Goal: Check status: Check status

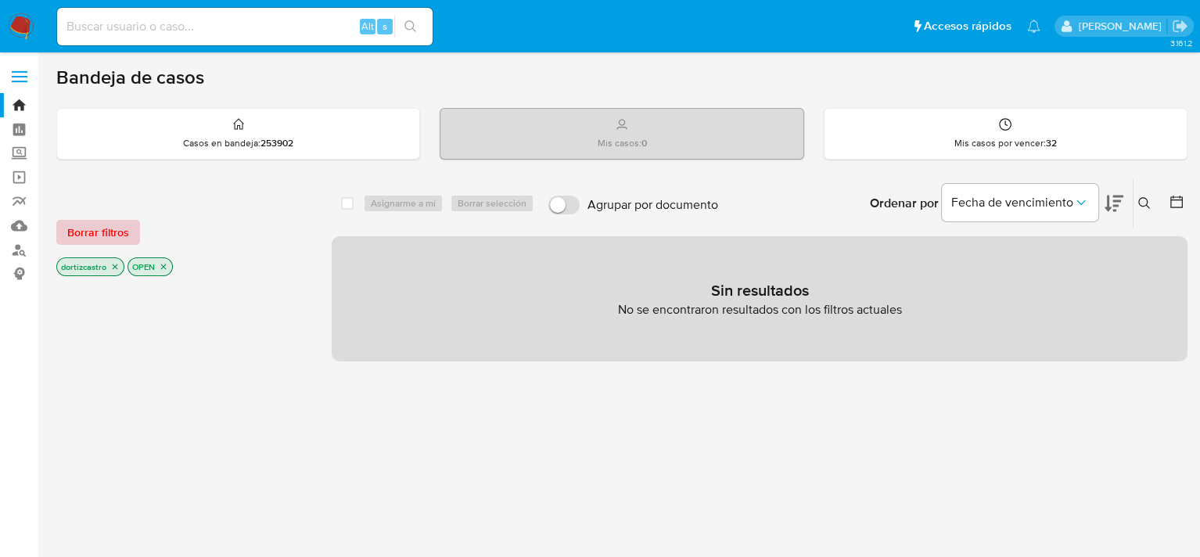
click at [88, 234] on span "Borrar filtros" at bounding box center [98, 232] width 62 height 22
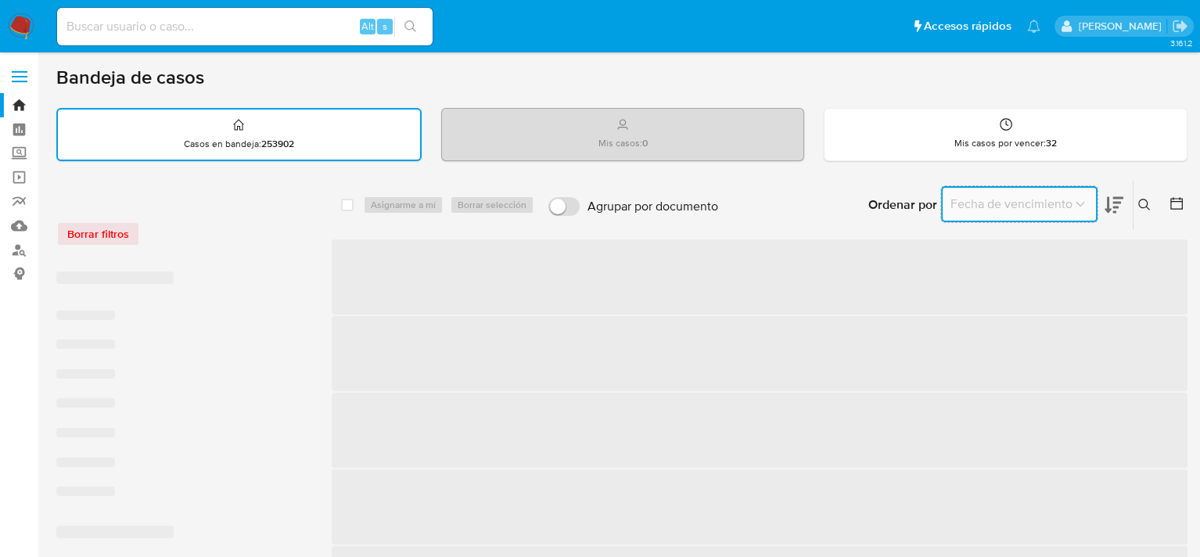
click at [1056, 203] on span "Fecha de vencimiento" at bounding box center [1011, 204] width 122 height 16
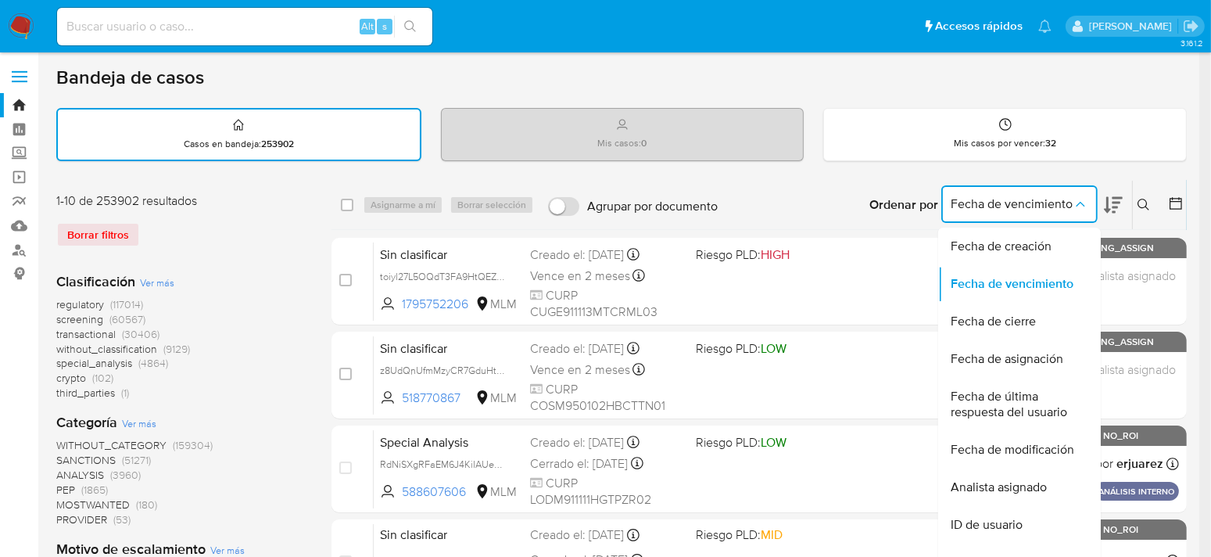
click at [1138, 207] on icon at bounding box center [1144, 205] width 13 height 13
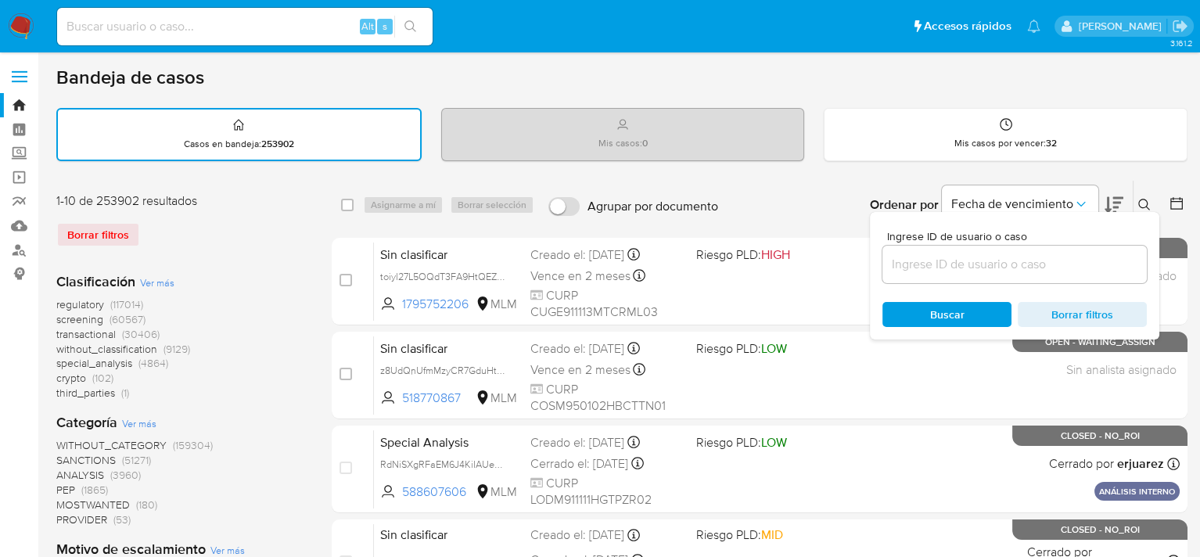
click at [1018, 260] on input at bounding box center [1014, 264] width 264 height 20
paste input "83635391"
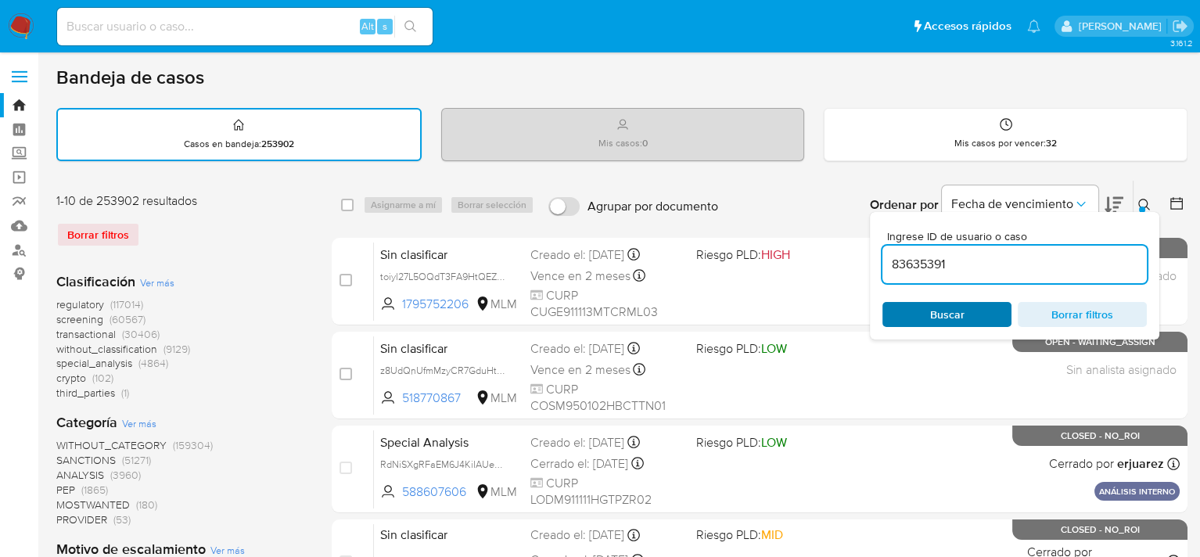
type input "83635391"
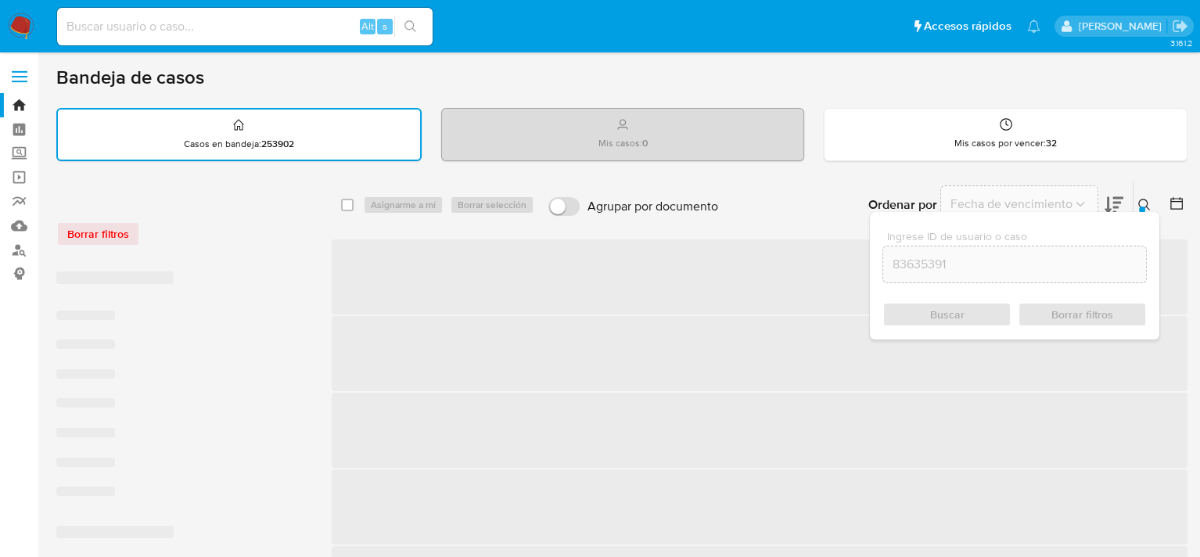
click at [949, 309] on div "Buscar Borrar filtros" at bounding box center [1014, 314] width 264 height 25
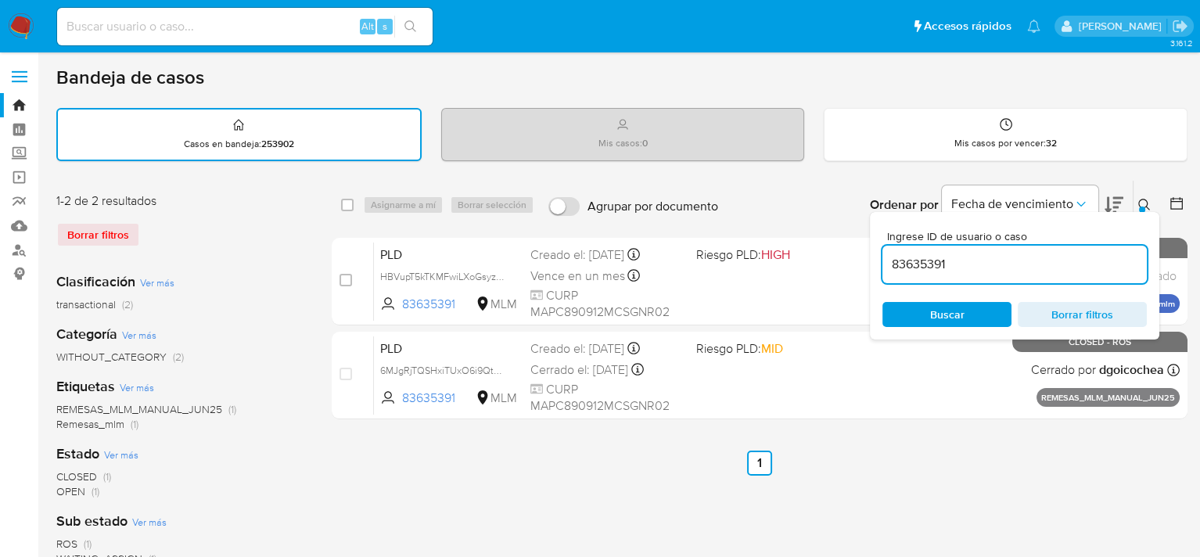
click at [934, 83] on div "Bandeja de casos" at bounding box center [621, 77] width 1131 height 23
click at [1146, 206] on icon at bounding box center [1144, 205] width 12 height 12
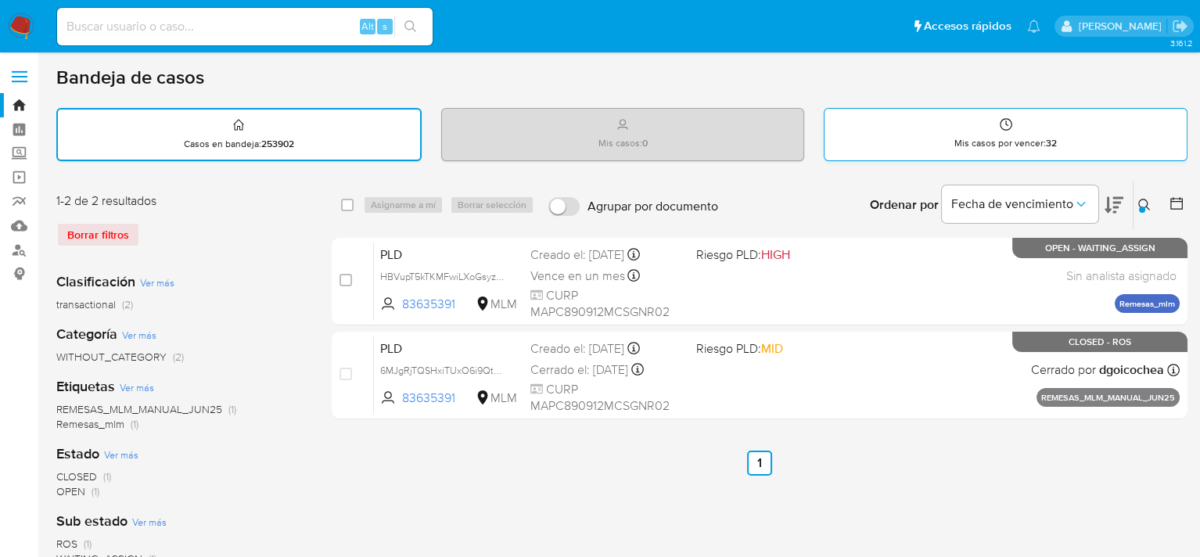
click at [982, 133] on div "Mis casos por vencer : 32" at bounding box center [1005, 134] width 362 height 50
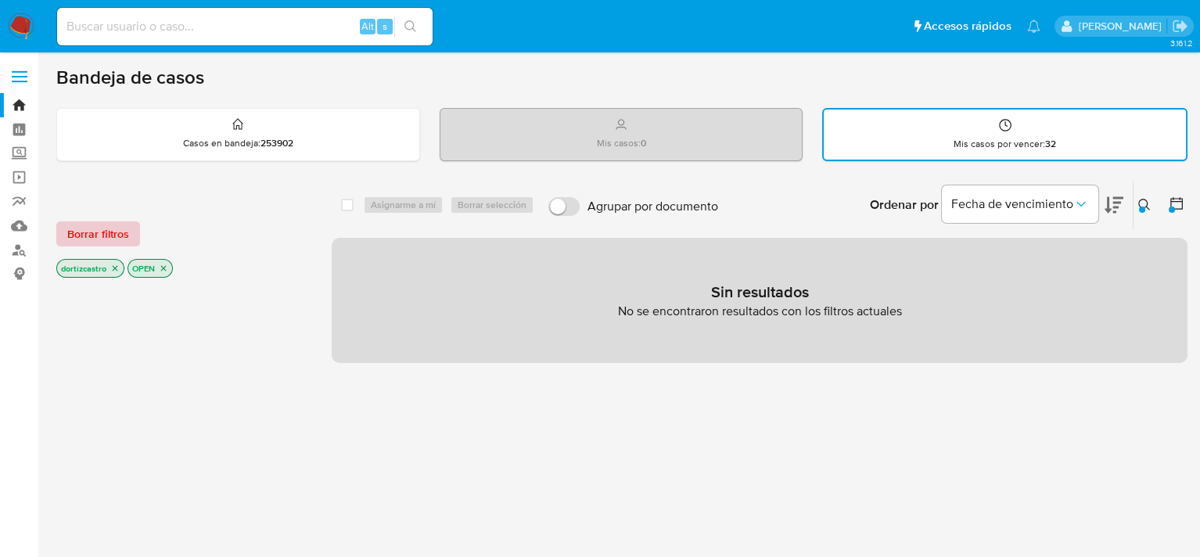
click at [97, 237] on span "Borrar filtros" at bounding box center [98, 234] width 62 height 22
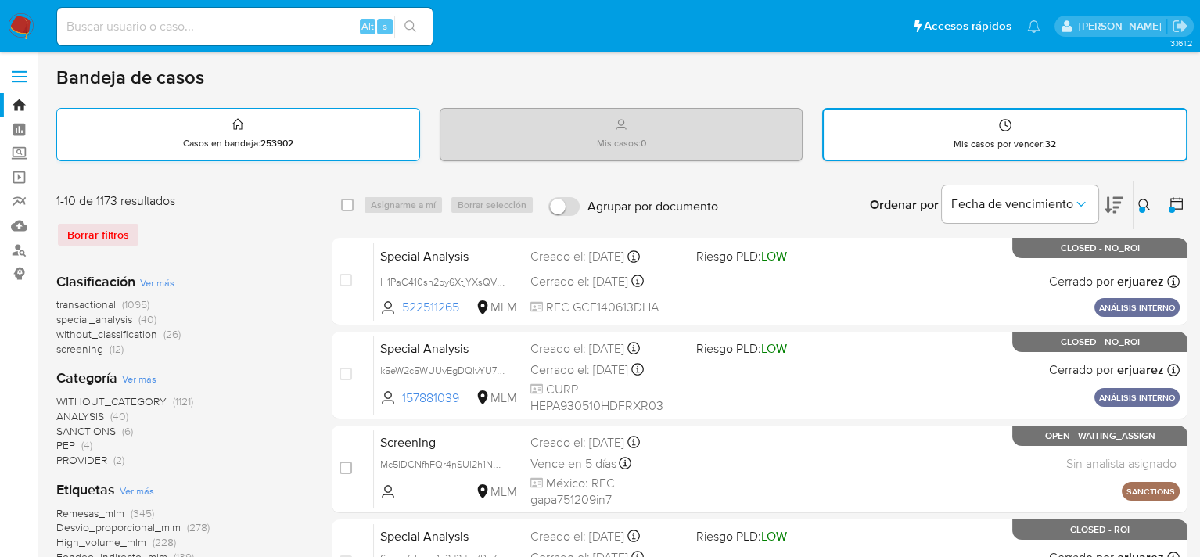
click at [315, 146] on div "Casos en bandeja : 253902" at bounding box center [238, 134] width 362 height 50
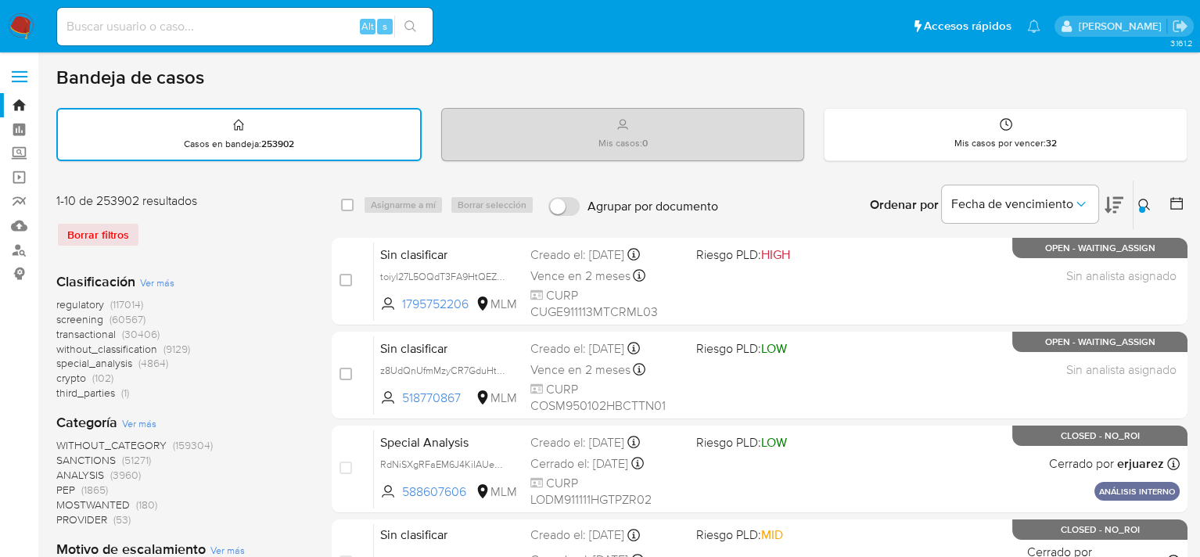
click at [1148, 217] on div "Ingrese ID de usuario o caso 83635391 Buscar Borrar filtros" at bounding box center [1145, 205] width 27 height 48
click at [1146, 210] on button at bounding box center [1146, 204] width 26 height 19
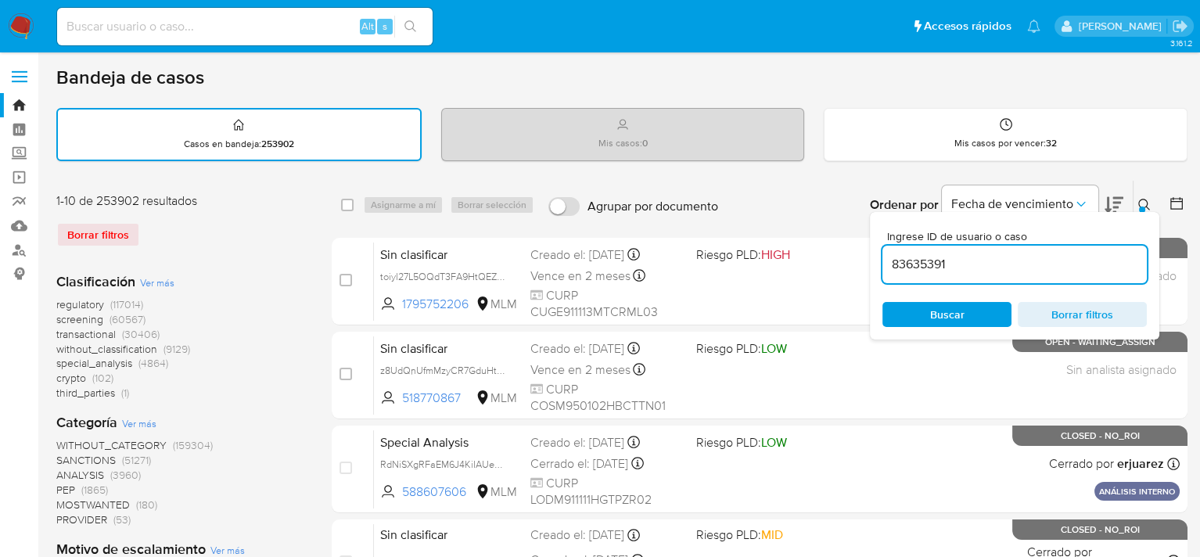
click at [977, 261] on input "83635391" at bounding box center [1014, 264] width 264 height 20
click at [958, 315] on span "Buscar" at bounding box center [947, 314] width 34 height 25
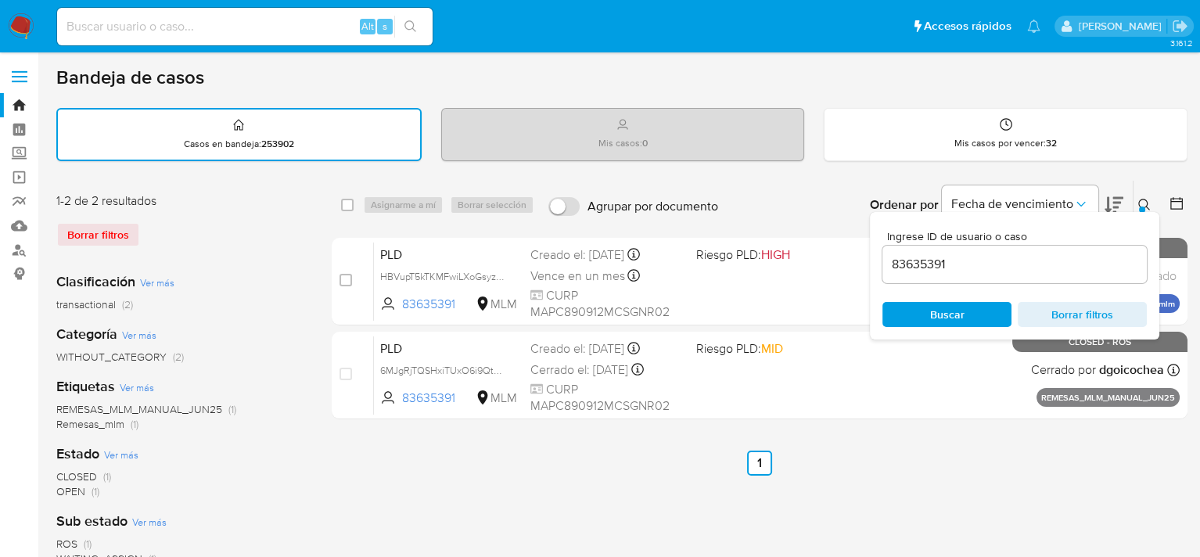
click at [1141, 206] on div at bounding box center [1142, 209] width 6 height 6
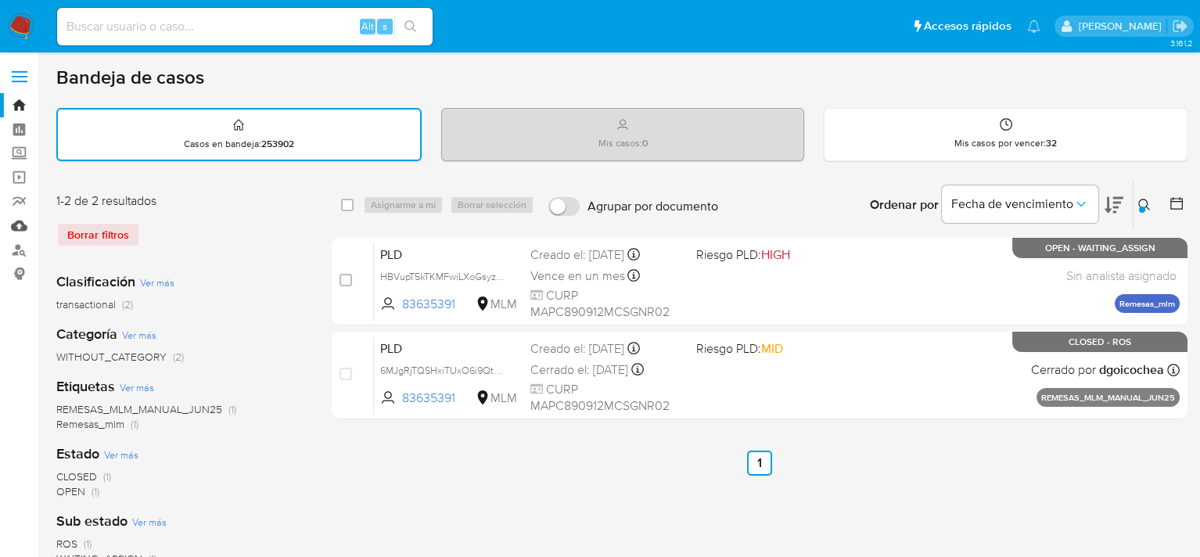
click at [18, 231] on link "Mulan" at bounding box center [93, 225] width 186 height 24
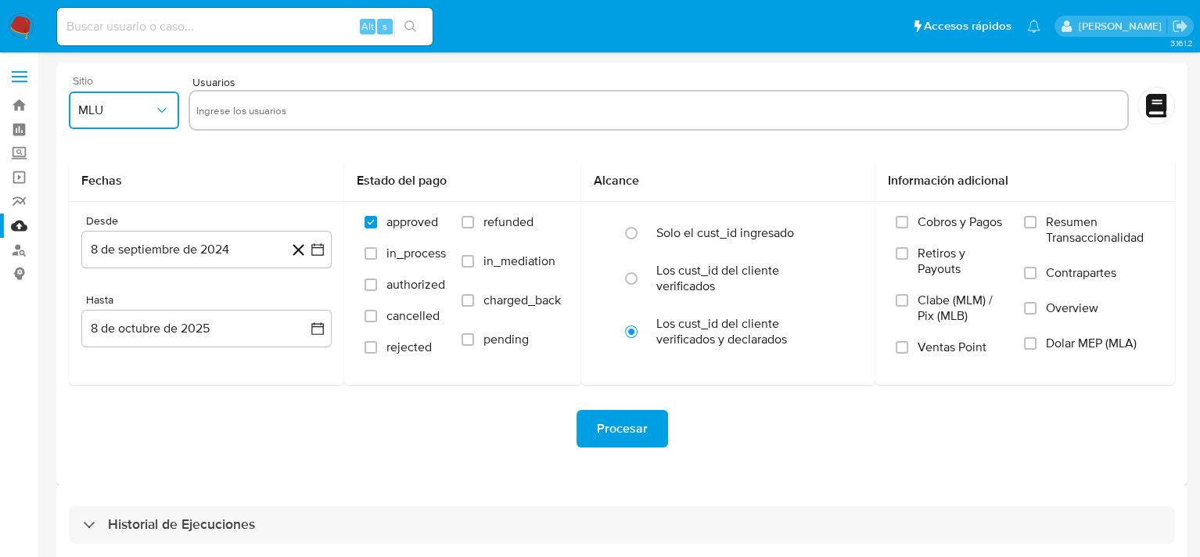
click at [146, 120] on button "MLU" at bounding box center [124, 110] width 110 height 38
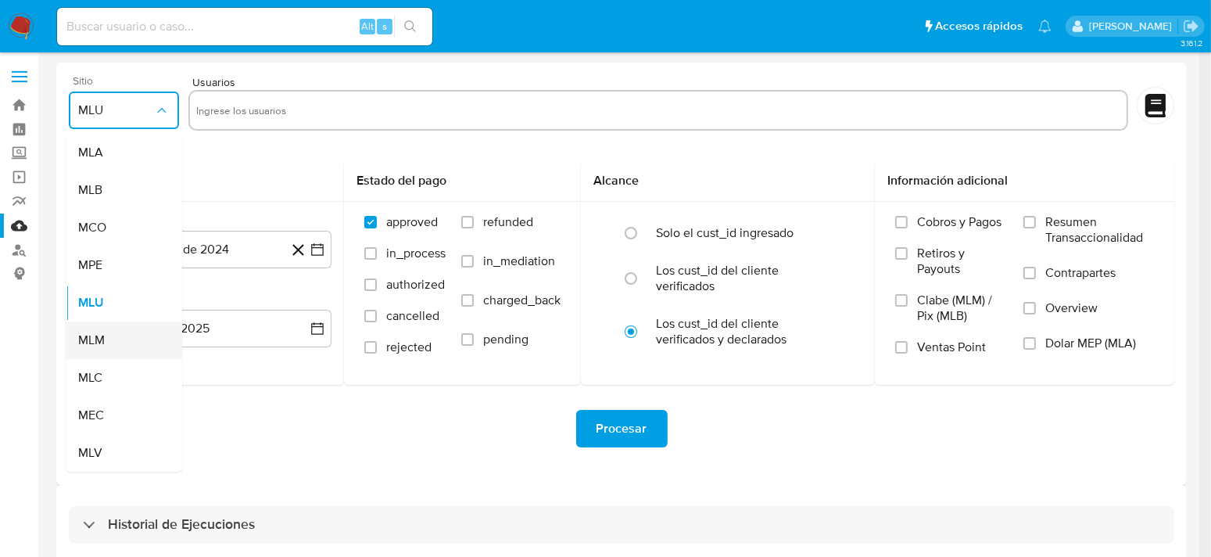
click at [103, 344] on span "MLM" at bounding box center [91, 340] width 27 height 16
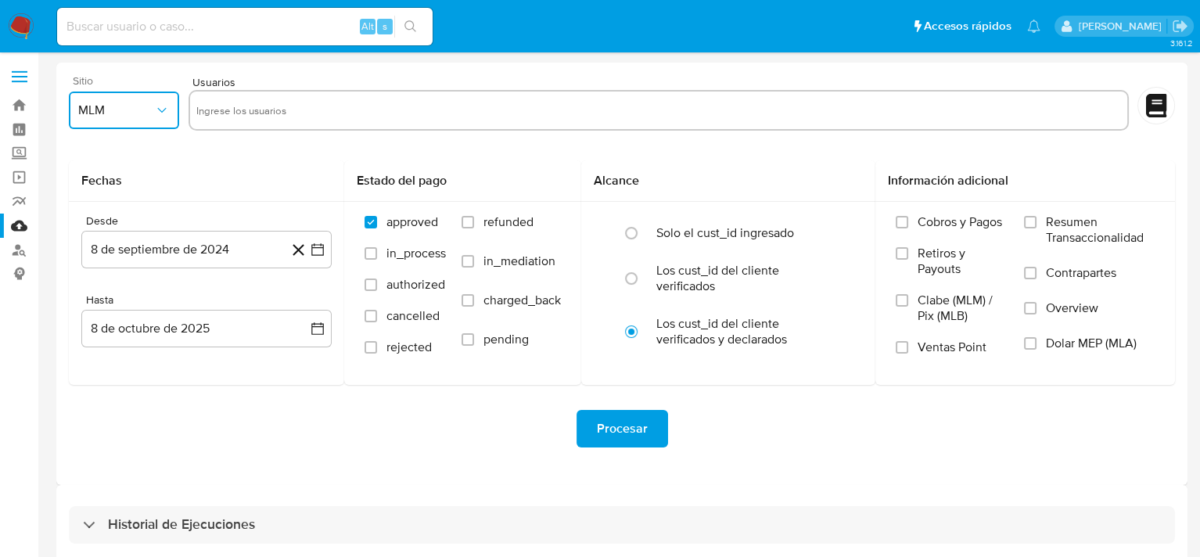
click at [224, 113] on input "text" at bounding box center [658, 110] width 924 height 25
type input "83635391"
click at [316, 252] on icon "button" at bounding box center [318, 250] width 16 height 16
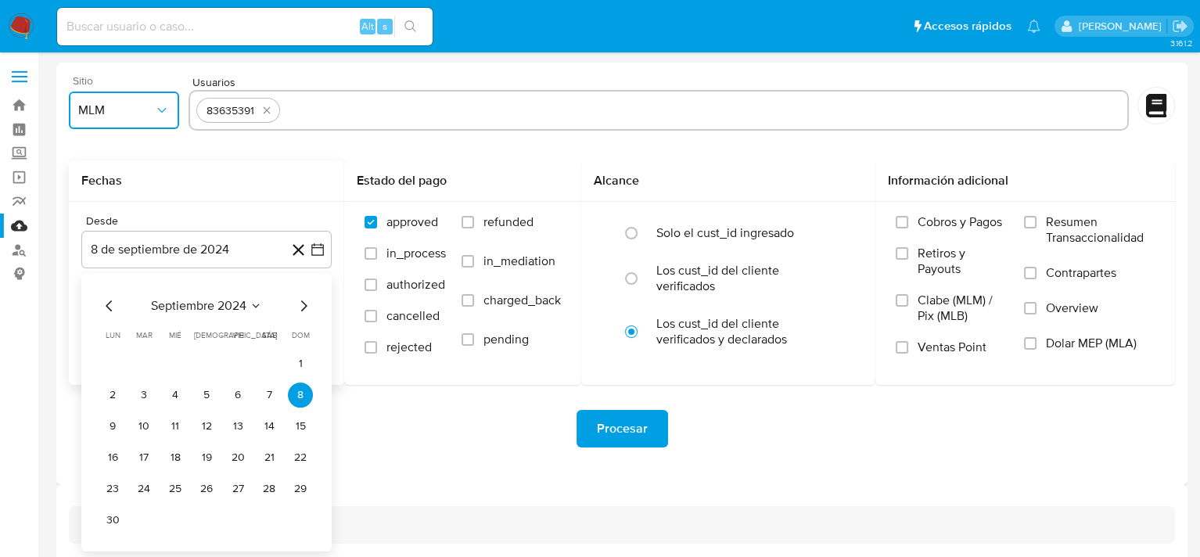
click at [310, 309] on icon "Mes siguiente" at bounding box center [303, 305] width 19 height 19
click at [246, 309] on icon "Seleccionar mes y año" at bounding box center [246, 305] width 13 height 13
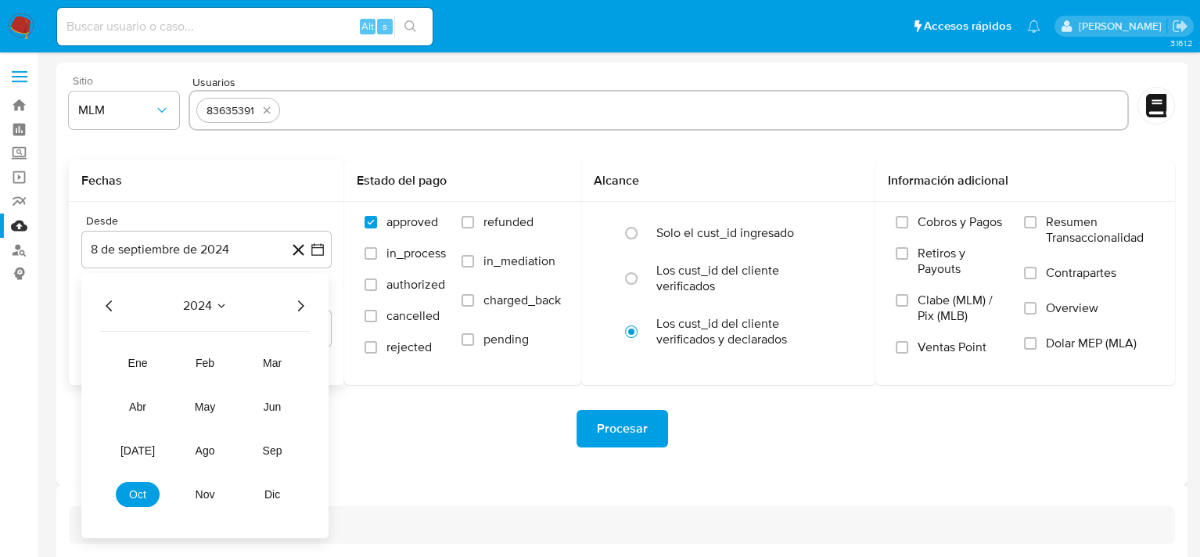
click at [310, 307] on div "2024 2024 ene feb mar abr may jun jul ago sep oct nov dic" at bounding box center [204, 405] width 247 height 265
click at [303, 303] on icon "Año siguiente" at bounding box center [300, 305] width 19 height 19
click at [195, 411] on span "may" at bounding box center [205, 406] width 20 height 13
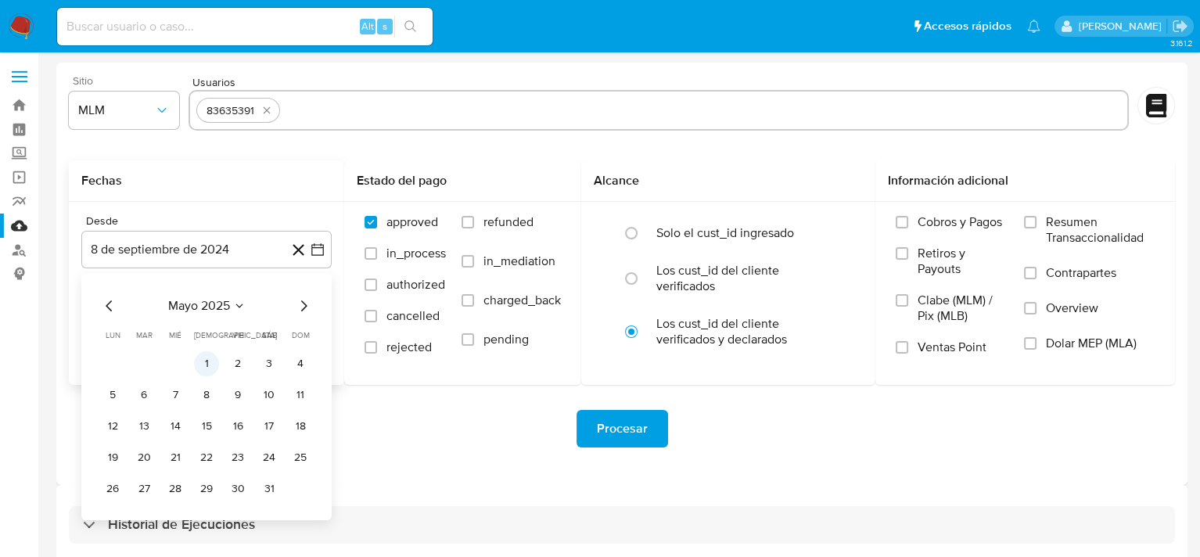
click at [203, 368] on button "1" at bounding box center [206, 363] width 25 height 25
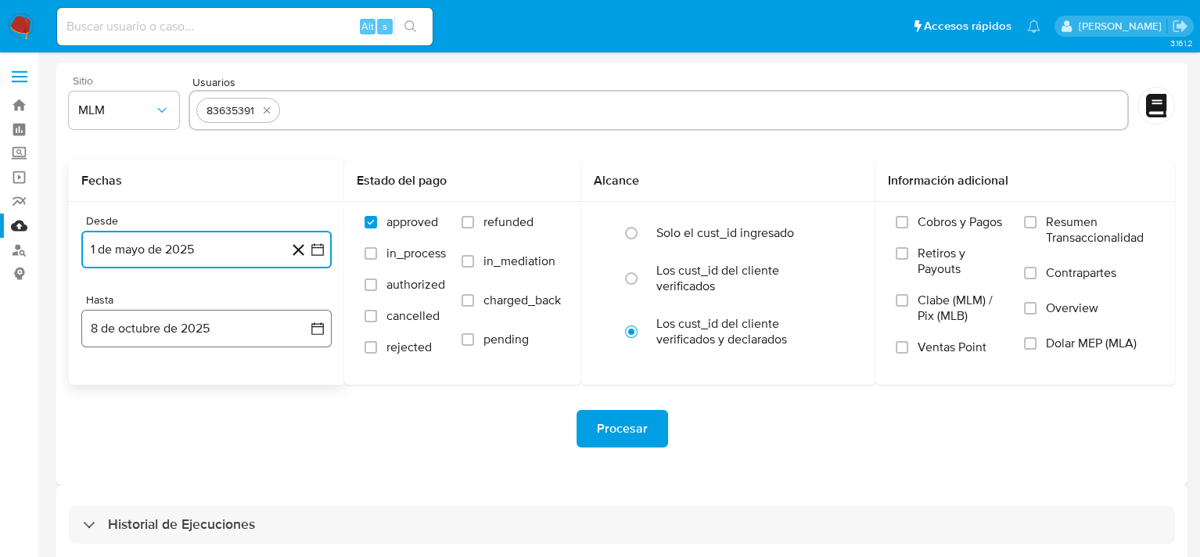
click at [313, 339] on button "8 de octubre de 2025" at bounding box center [206, 329] width 250 height 38
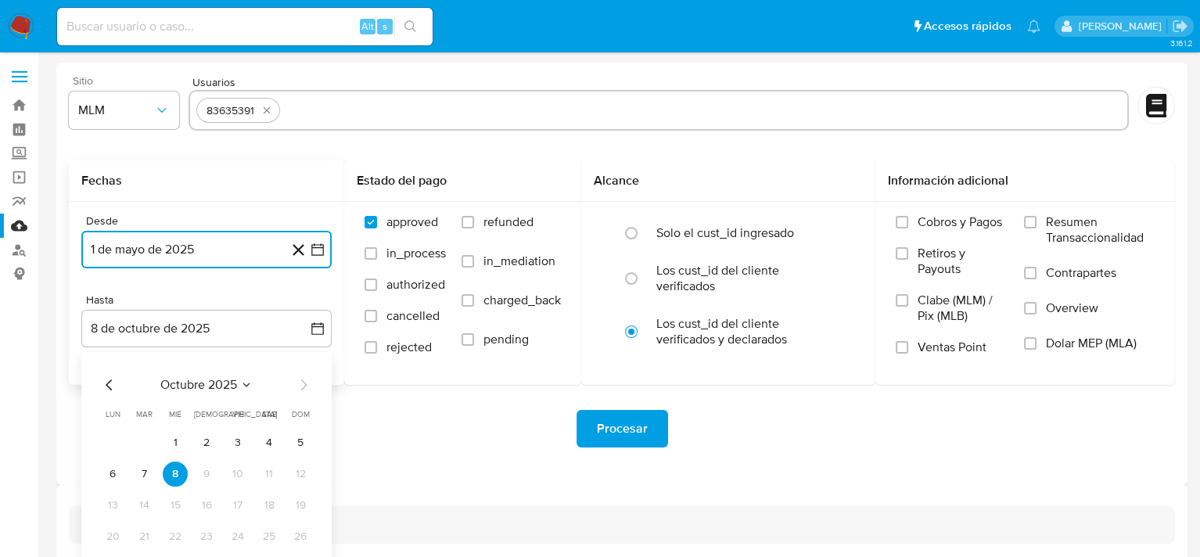
click at [108, 379] on icon "Mes anterior" at bounding box center [109, 384] width 19 height 19
click at [106, 378] on icon "Mes anterior" at bounding box center [109, 384] width 19 height 19
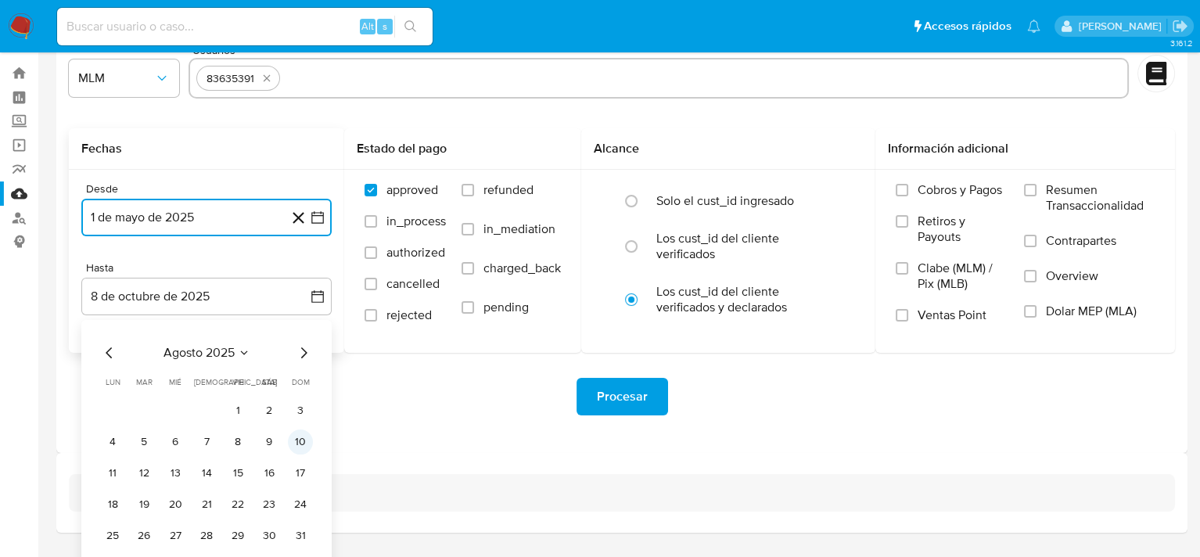
scroll to position [74, 0]
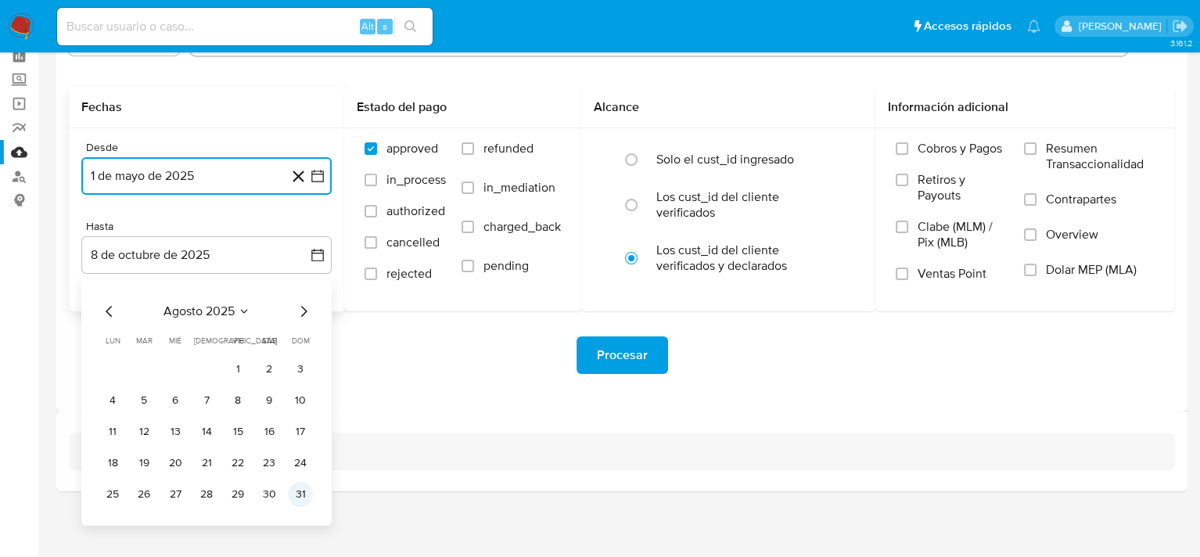
click at [303, 495] on button "31" at bounding box center [300, 494] width 25 height 25
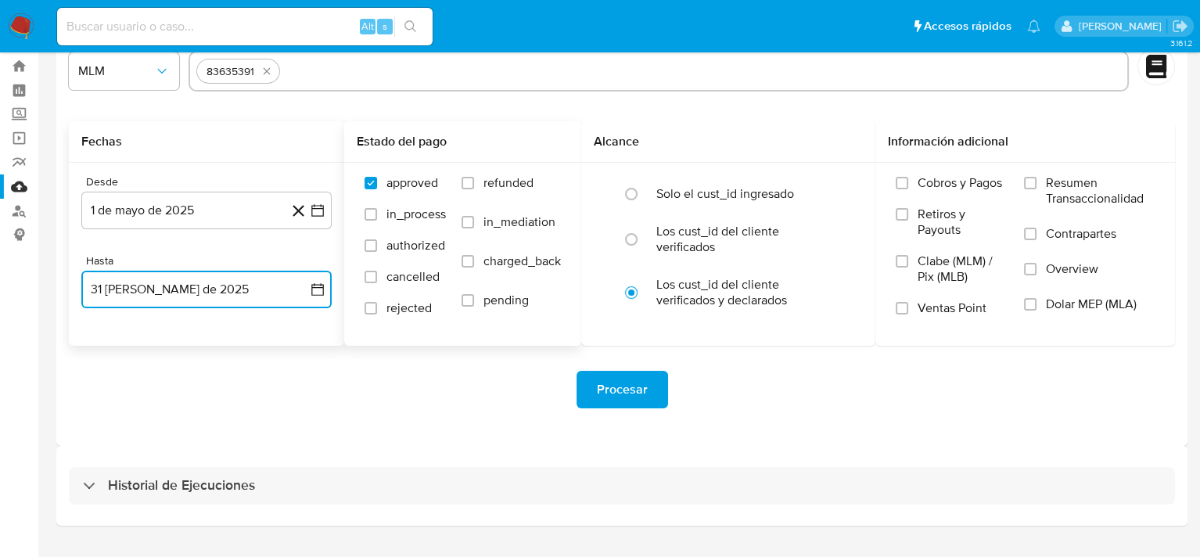
scroll to position [0, 0]
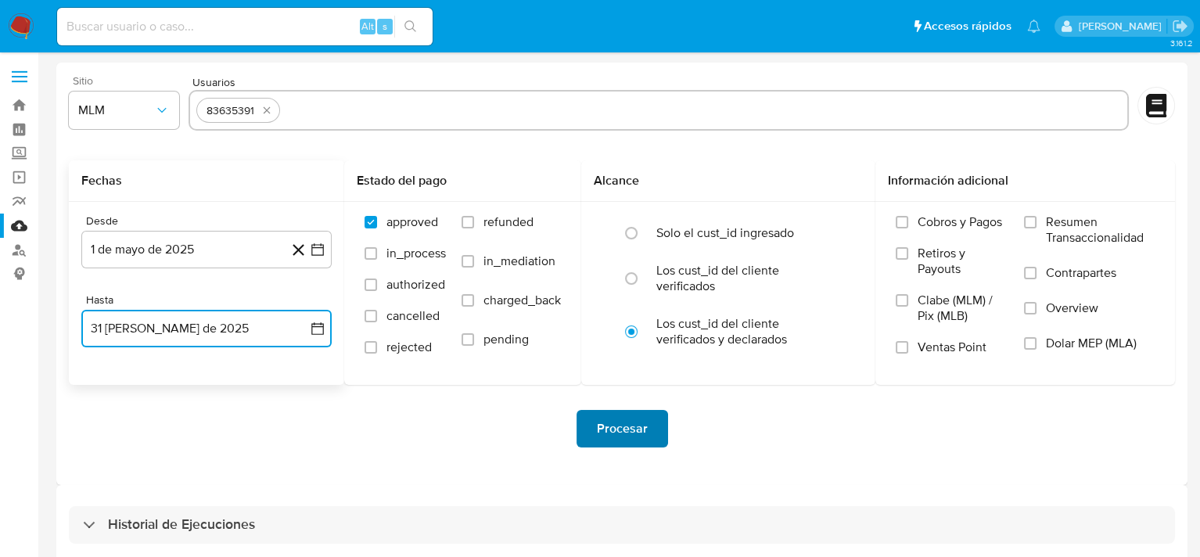
click at [619, 432] on span "Procesar" at bounding box center [622, 428] width 51 height 34
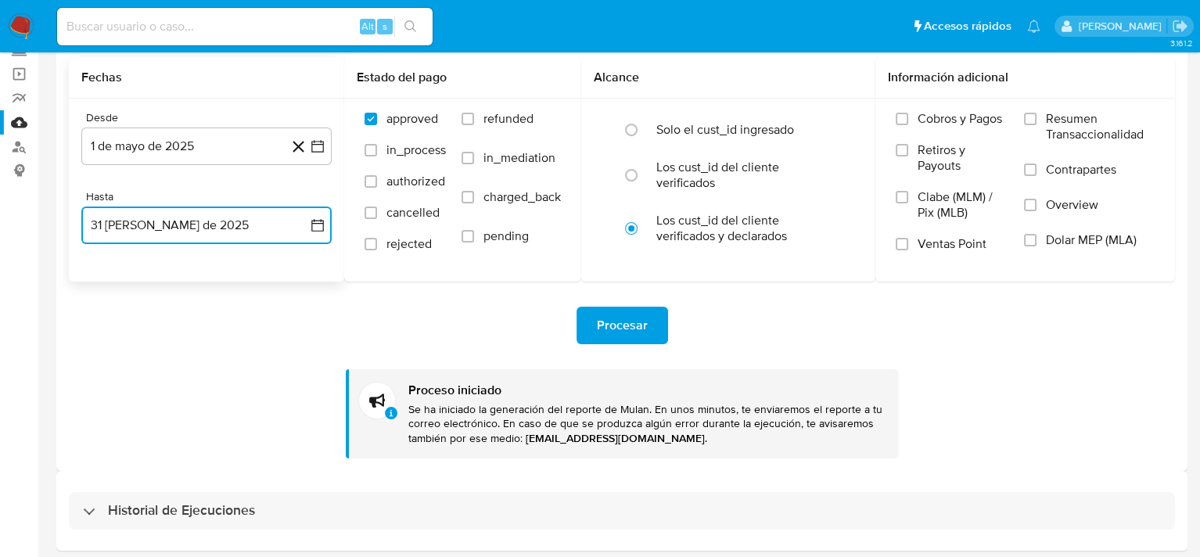
scroll to position [163, 0]
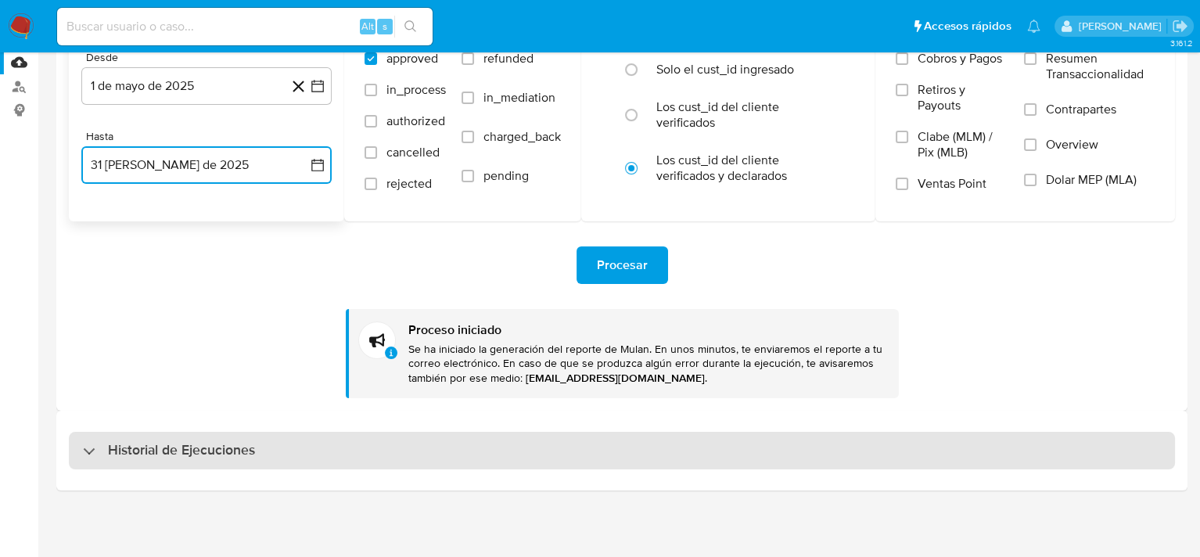
click at [88, 456] on div "Historial de Ejecuciones" at bounding box center [169, 450] width 172 height 19
select select "10"
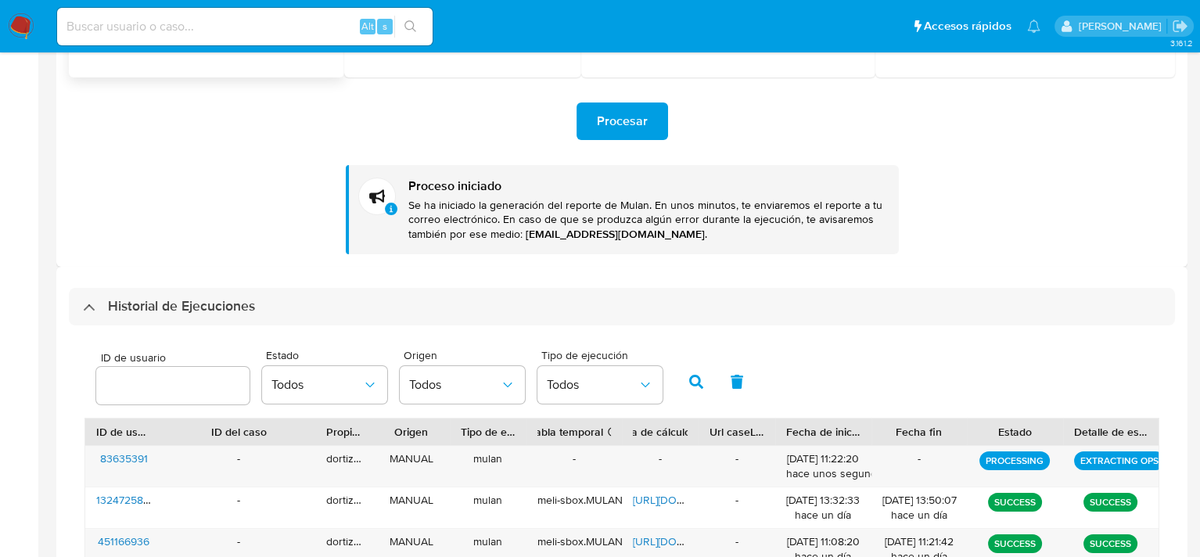
scroll to position [313, 0]
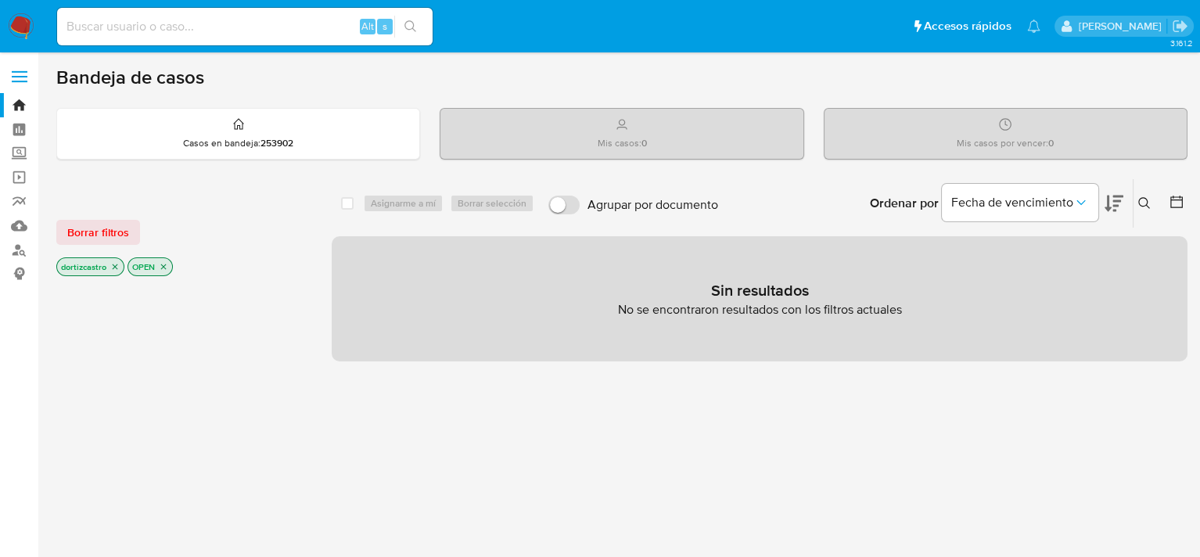
click at [1145, 202] on icon at bounding box center [1144, 203] width 13 height 13
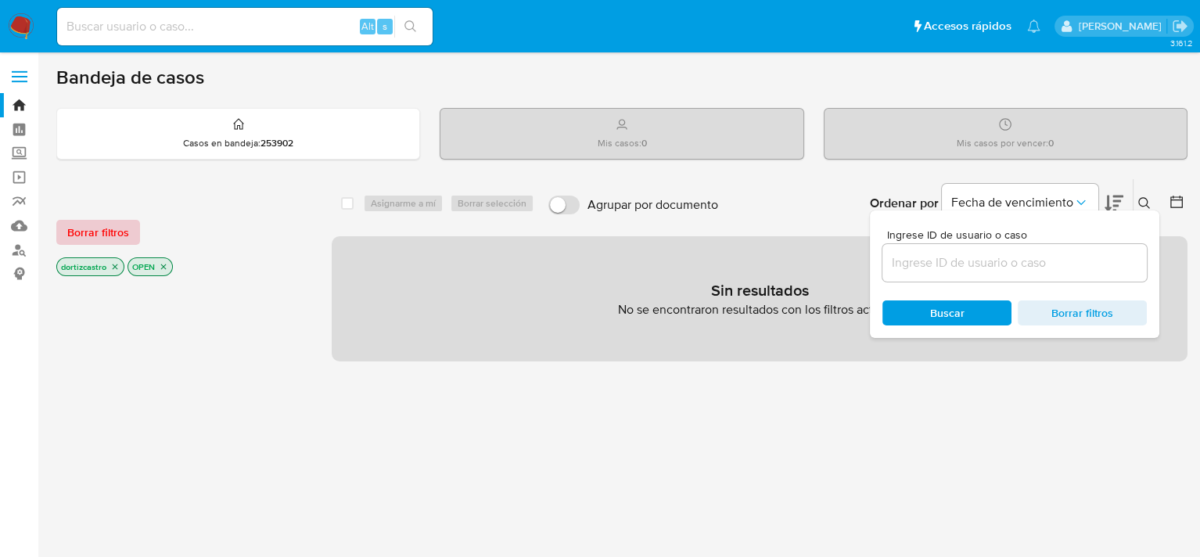
click at [62, 238] on button "Borrar filtros" at bounding box center [98, 232] width 84 height 25
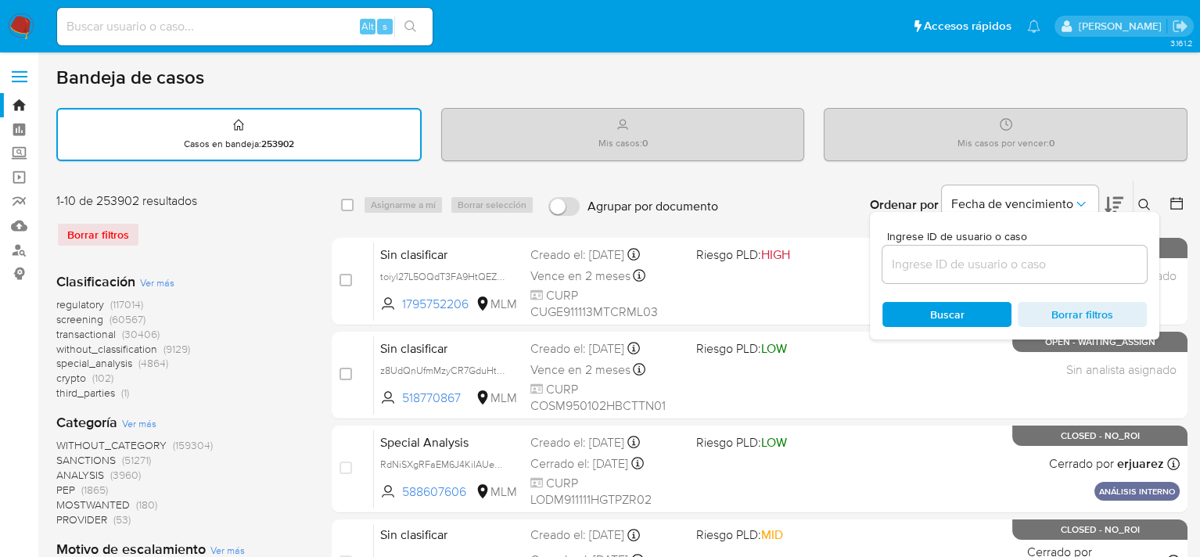
click at [1146, 187] on div "Ingrese ID de usuario o caso Buscar Borrar filtros" at bounding box center [1145, 205] width 27 height 48
click at [1148, 206] on icon at bounding box center [1144, 205] width 13 height 13
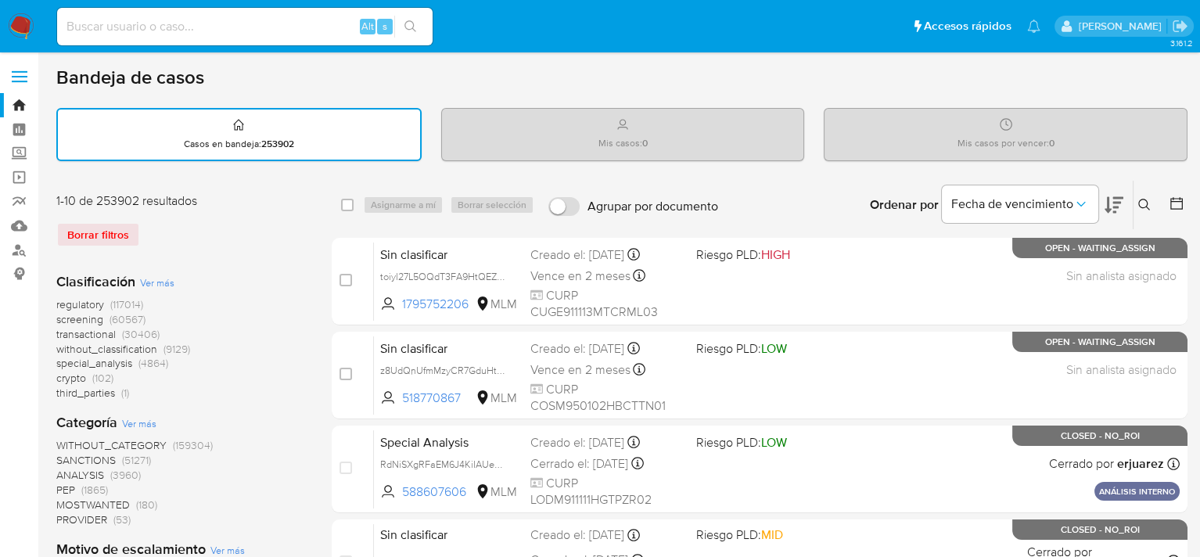
click at [1148, 205] on icon at bounding box center [1144, 205] width 13 height 13
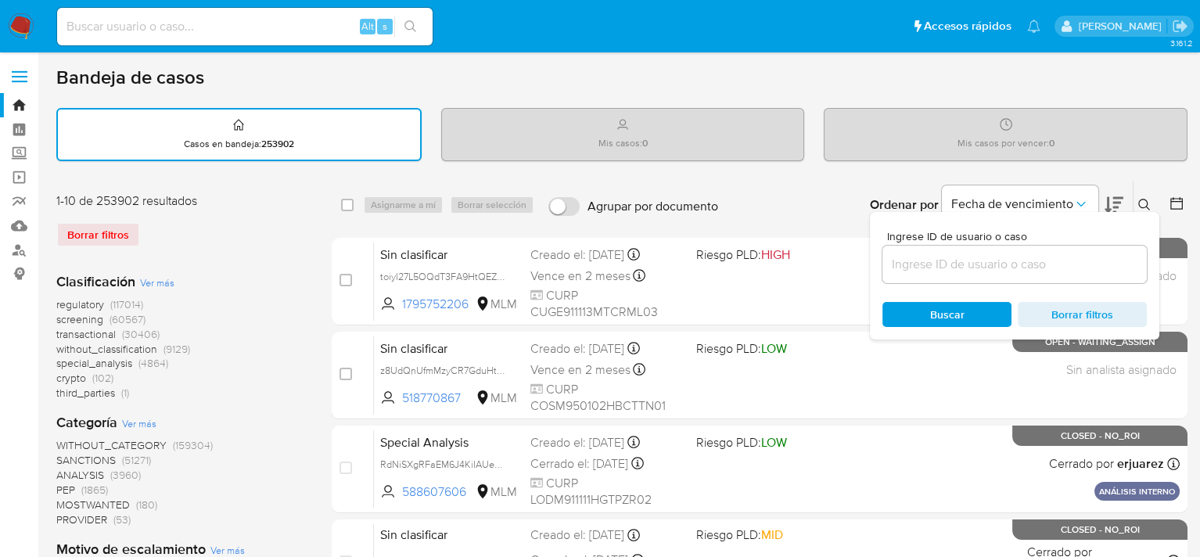
click at [1000, 267] on input at bounding box center [1014, 264] width 264 height 20
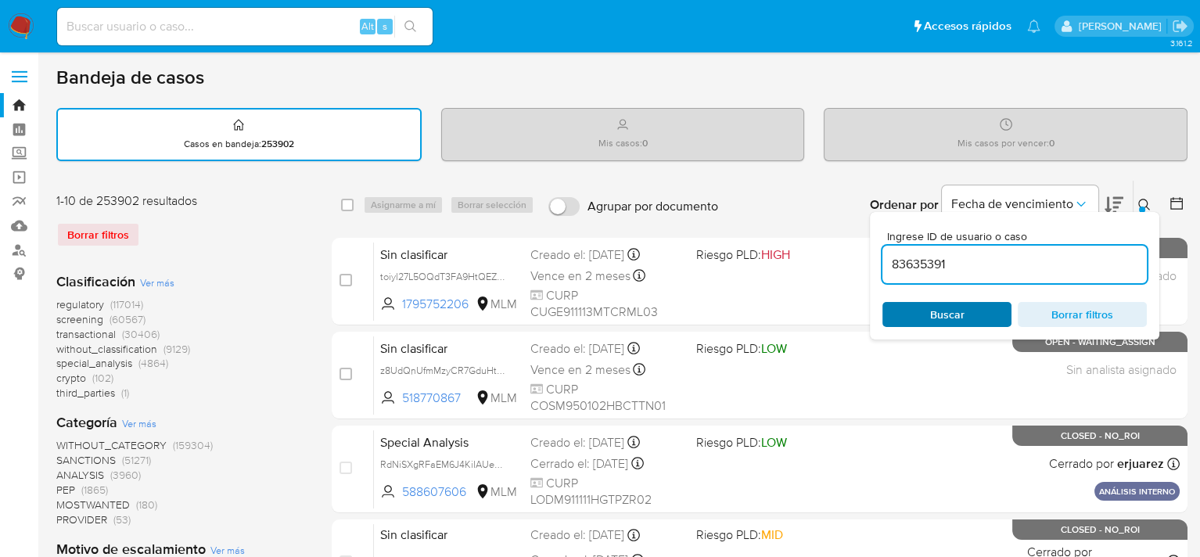
type input "83635391"
click at [940, 316] on span "Buscar" at bounding box center [947, 314] width 34 height 25
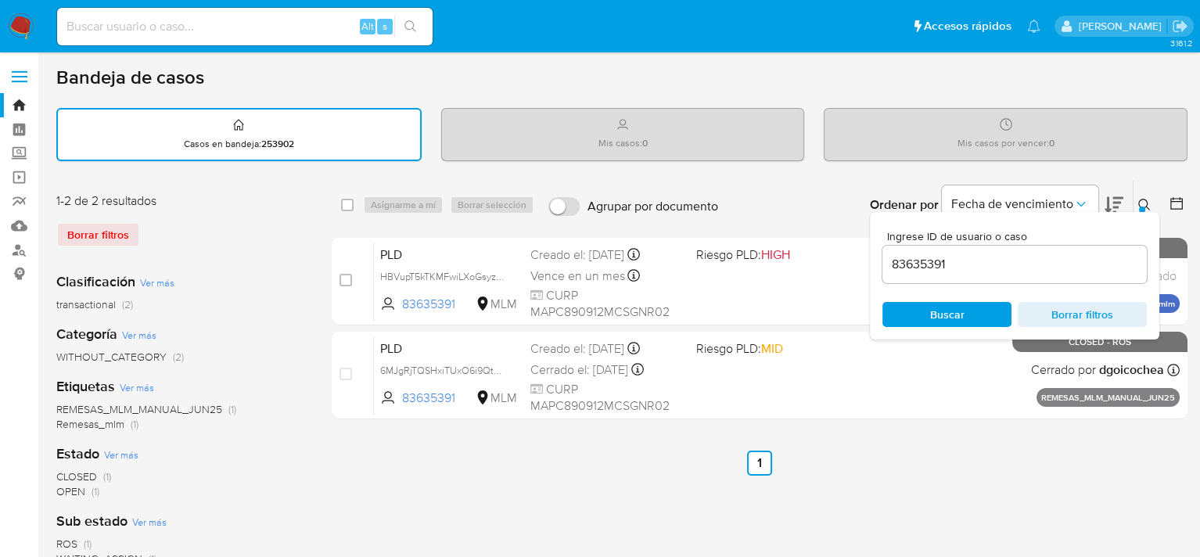
click at [809, 188] on div "Ordenar por Fecha de vencimiento No es posible ordenar los resultados mientras …" at bounding box center [956, 205] width 461 height 48
click at [1144, 199] on icon at bounding box center [1144, 205] width 13 height 13
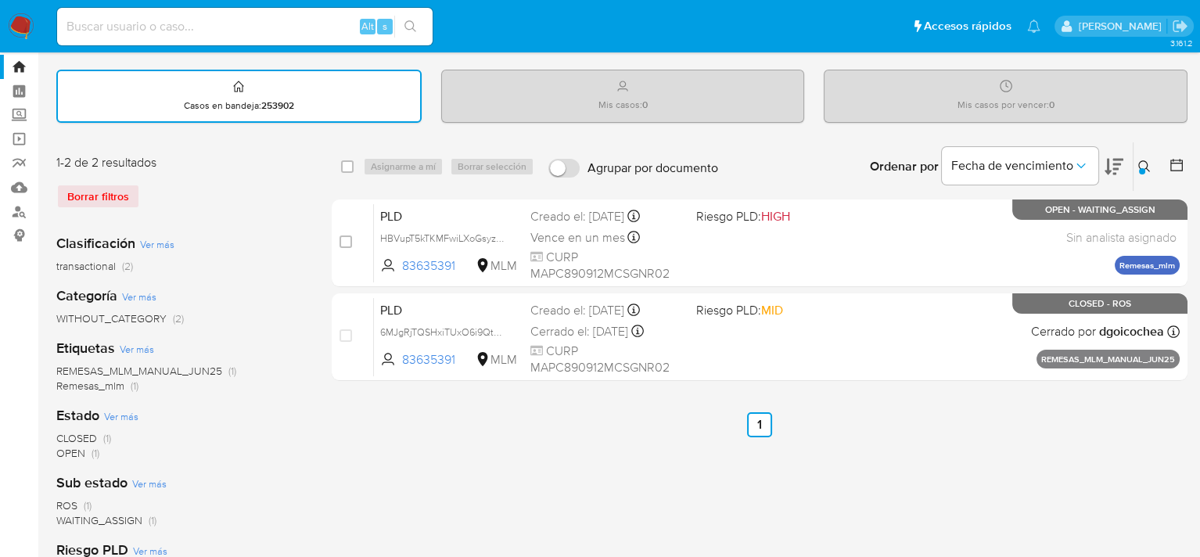
scroll to position [78, 0]
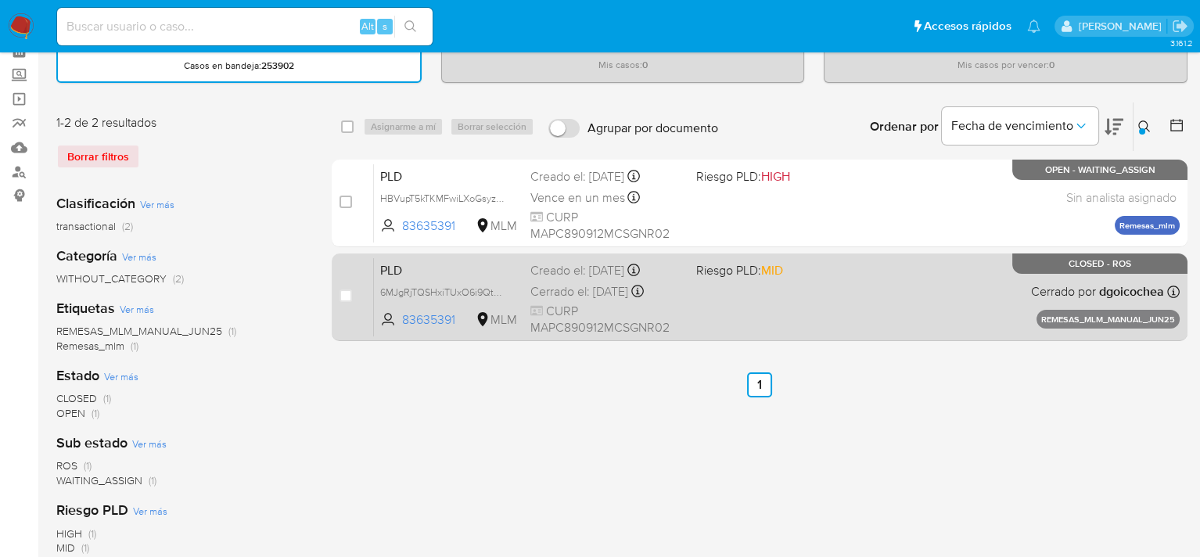
click at [572, 309] on span "CURP MAPC890912MCSGNR02" at bounding box center [606, 320] width 152 height 34
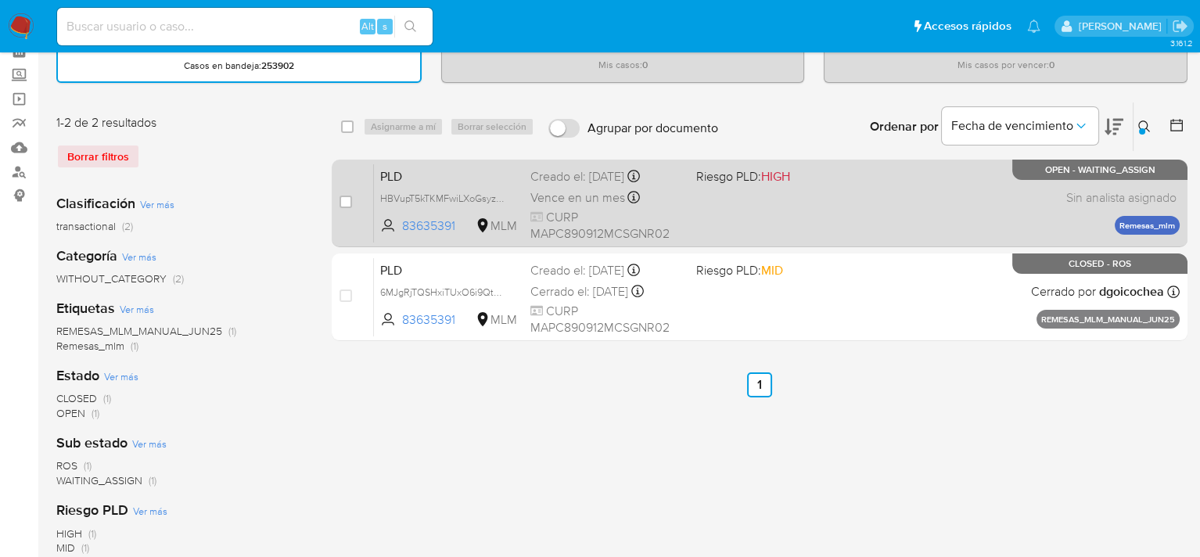
click at [713, 196] on span at bounding box center [772, 196] width 152 height 3
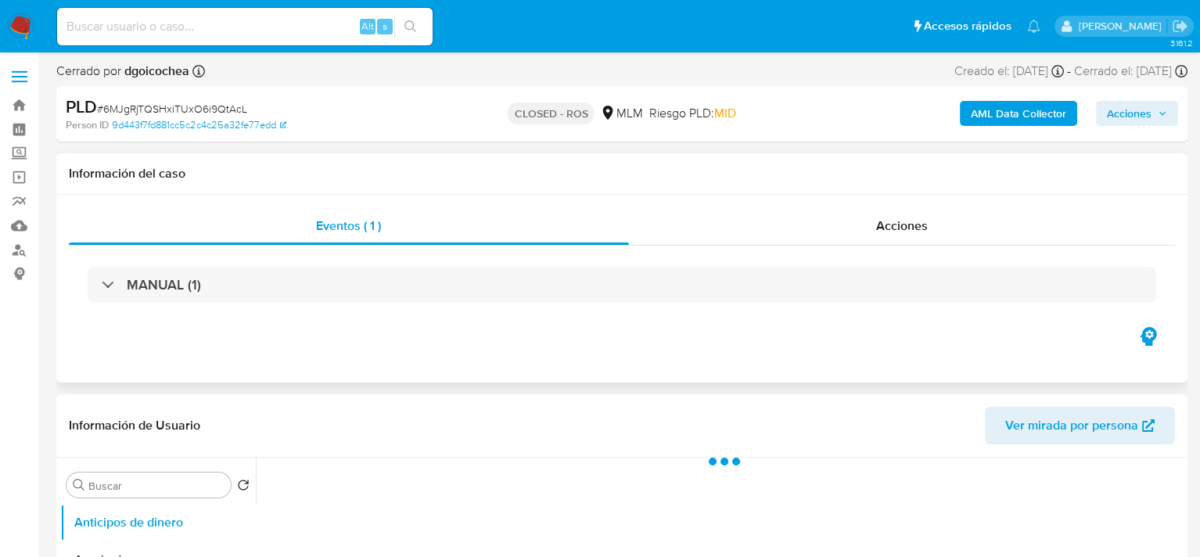
click at [335, 260] on div "MANUAL (1)" at bounding box center [622, 285] width 1106 height 78
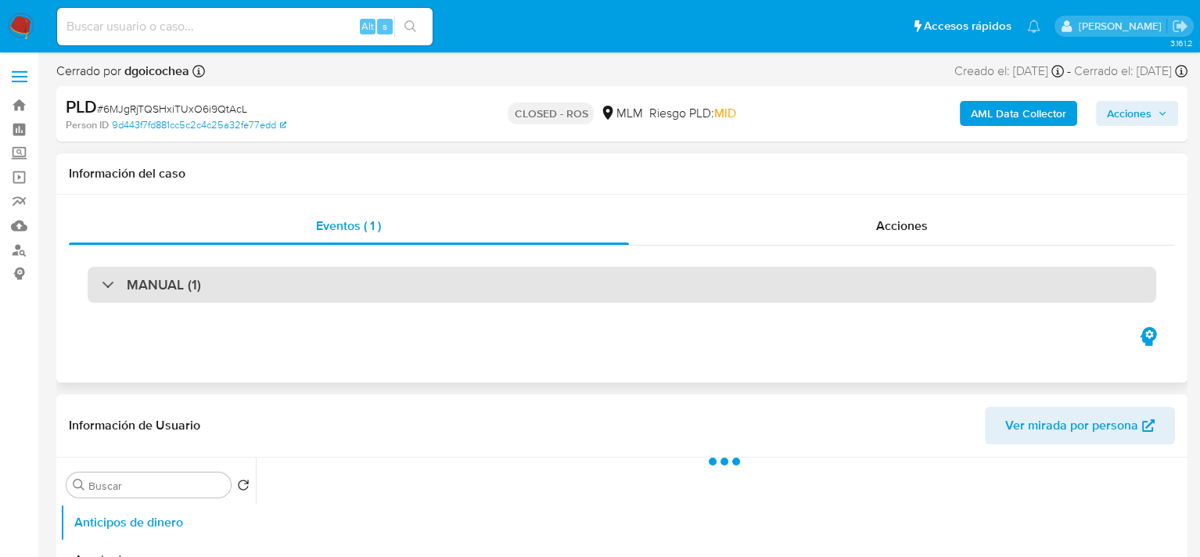
click at [328, 270] on div "MANUAL (1)" at bounding box center [622, 285] width 1068 height 36
select select "10"
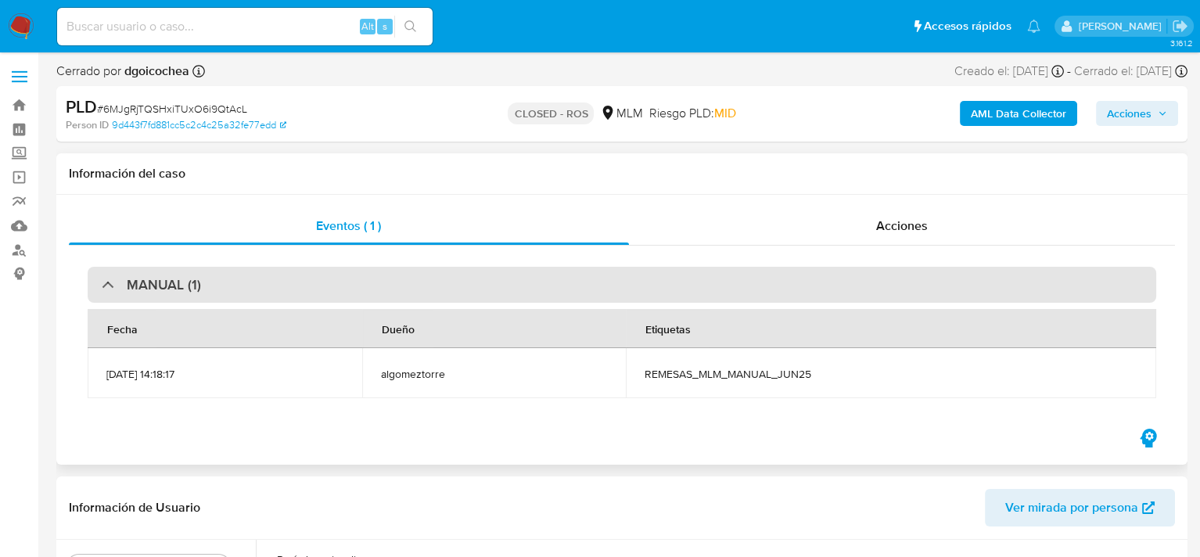
click at [328, 274] on div "MANUAL (1)" at bounding box center [622, 285] width 1068 height 36
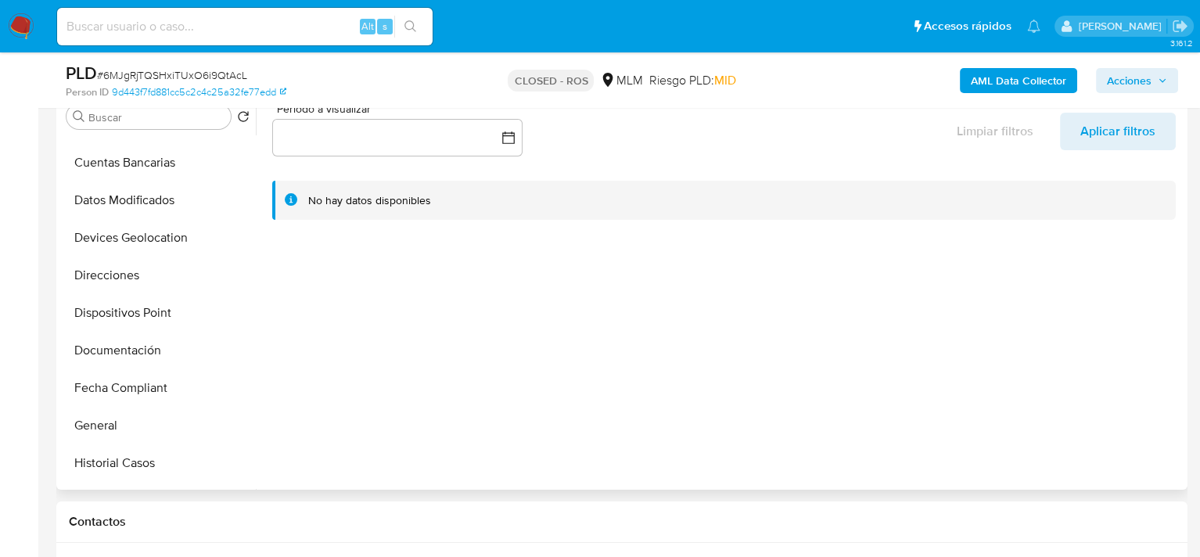
scroll to position [313, 0]
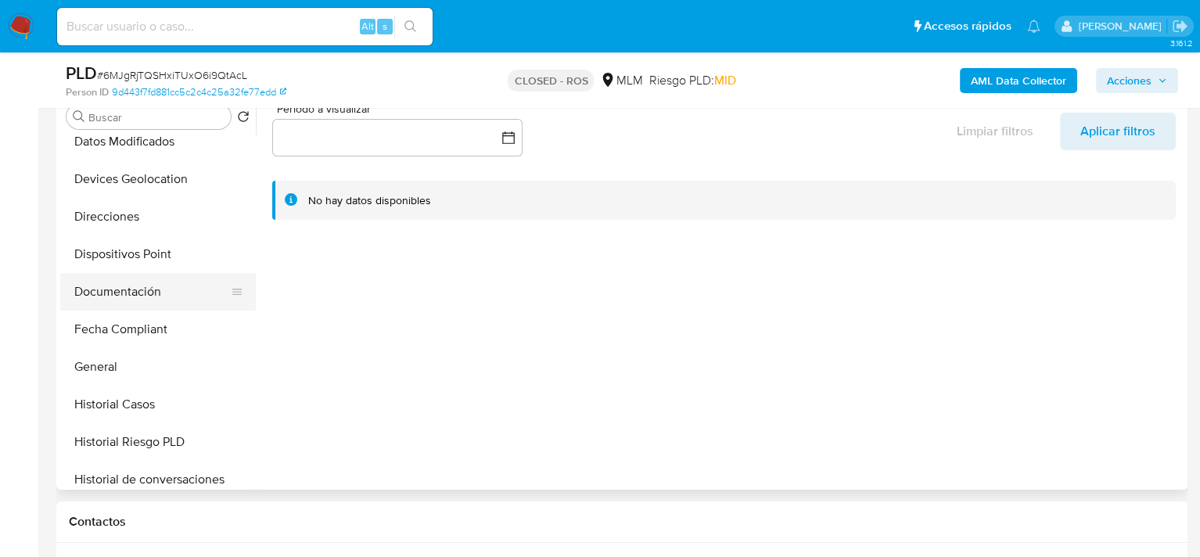
click at [130, 289] on button "Documentación" at bounding box center [151, 292] width 183 height 38
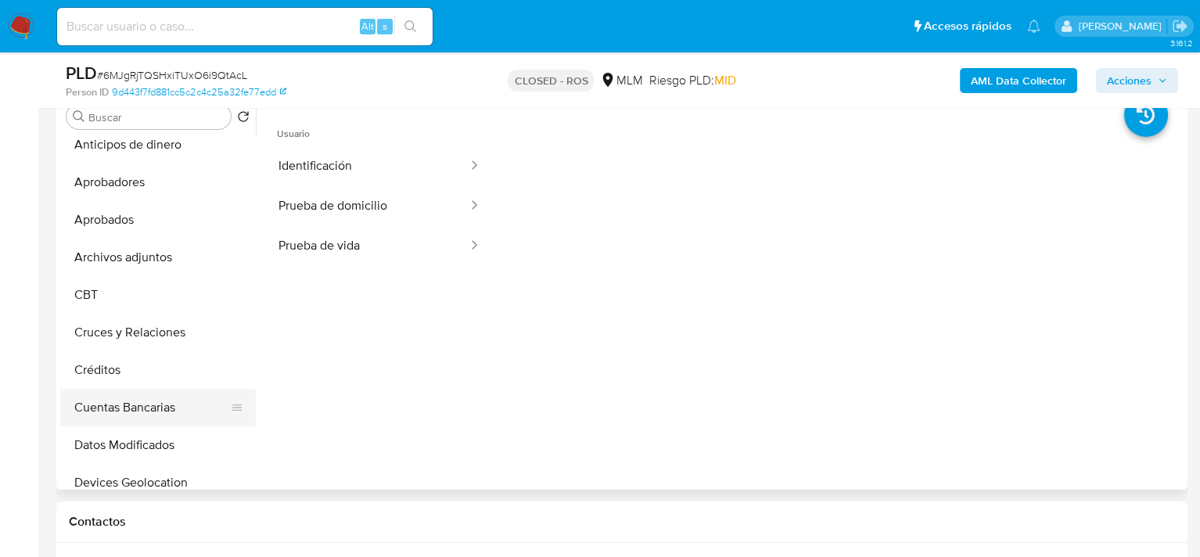
scroll to position [0, 0]
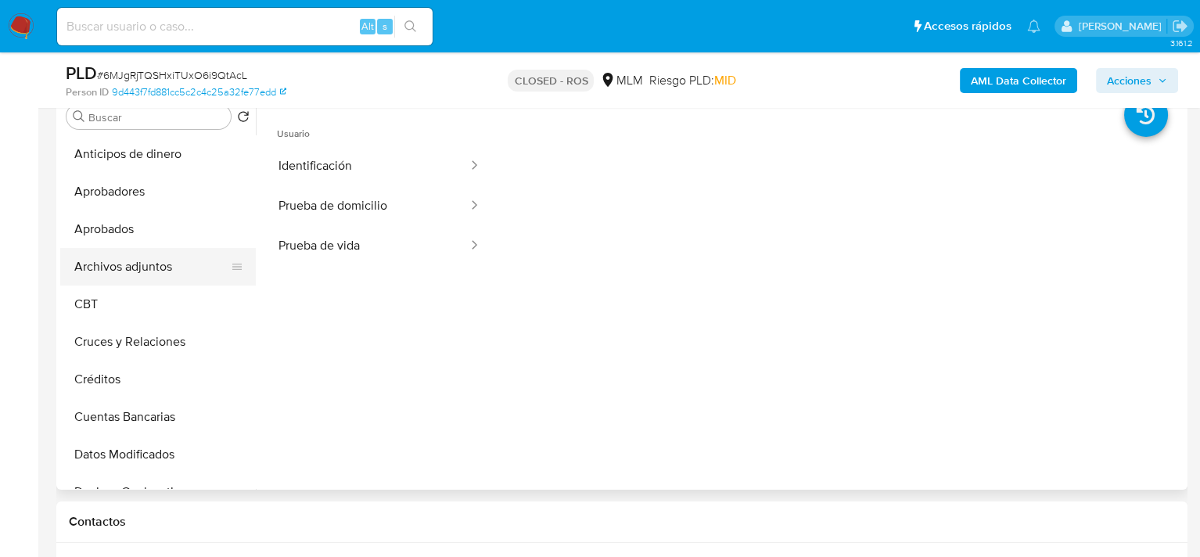
click at [146, 260] on button "Archivos adjuntos" at bounding box center [151, 267] width 183 height 38
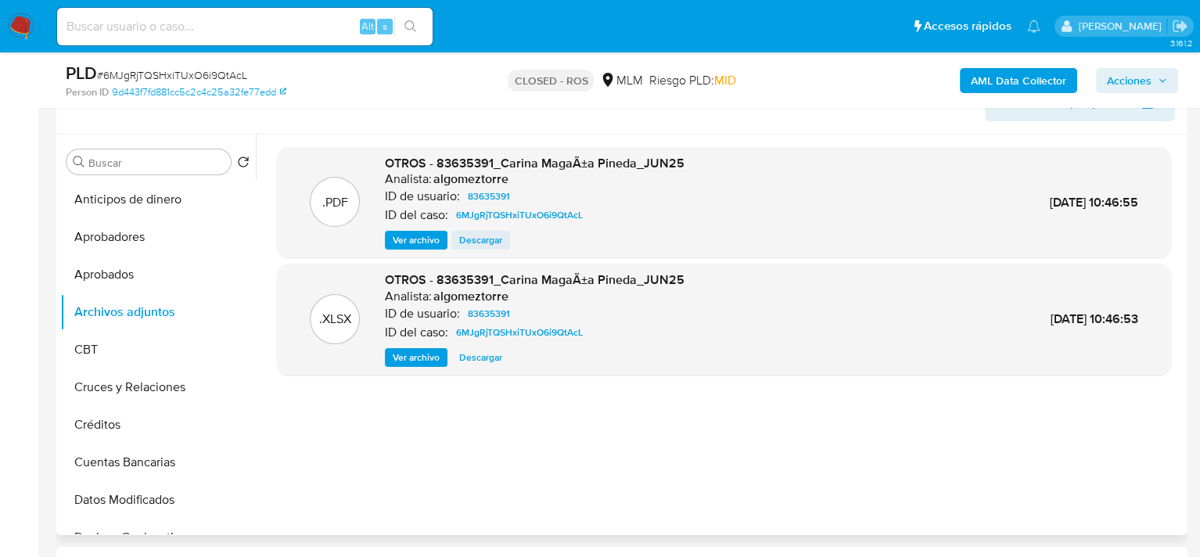
scroll to position [235, 0]
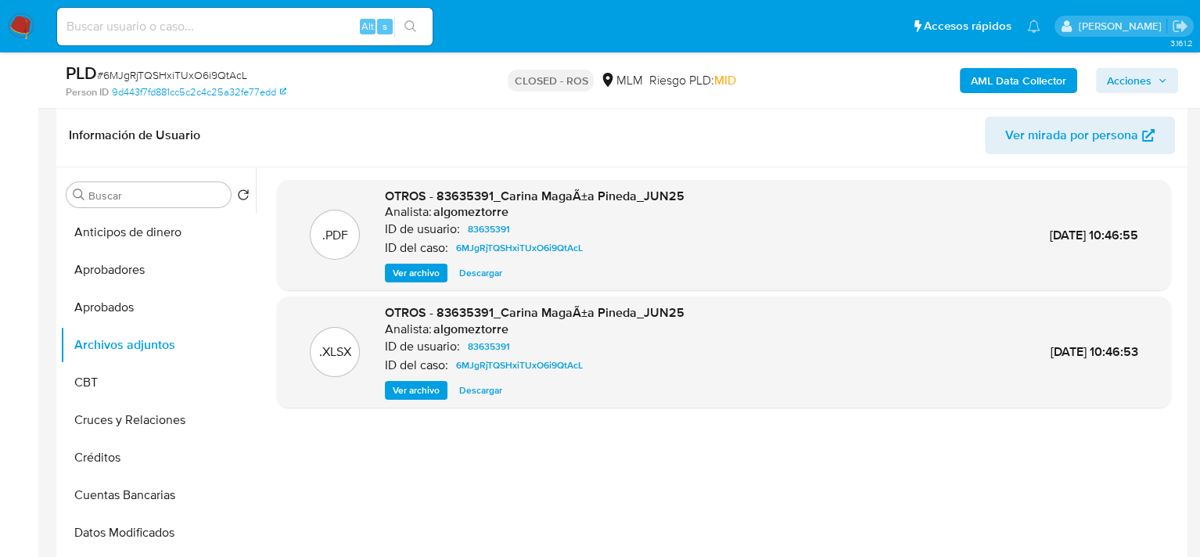
click at [410, 275] on span "Ver archivo" at bounding box center [416, 273] width 47 height 16
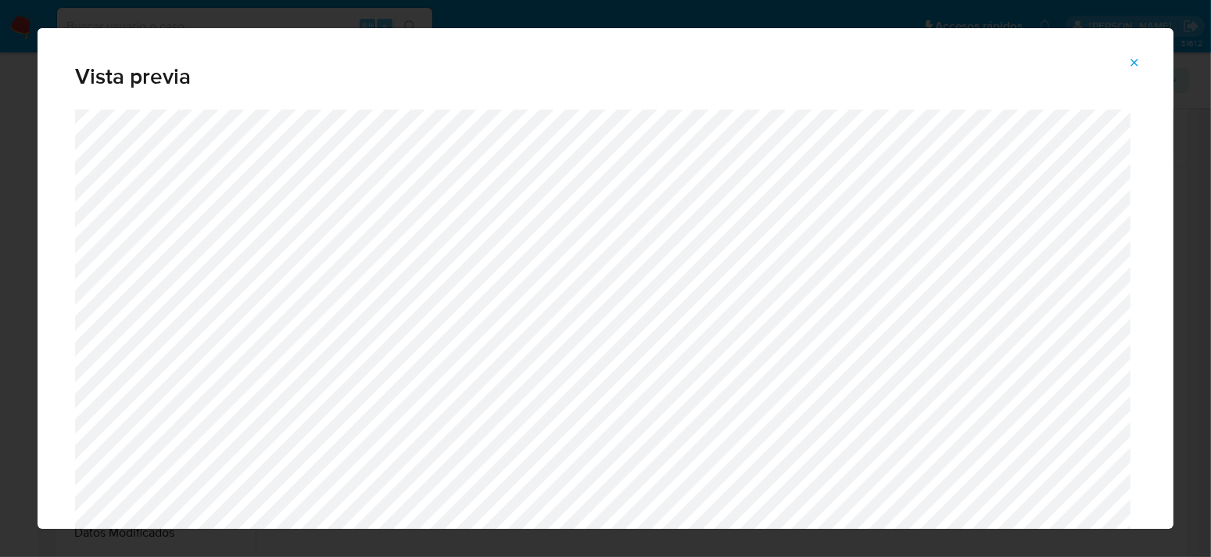
click at [1137, 63] on icon "Attachment preview" at bounding box center [1134, 62] width 13 height 13
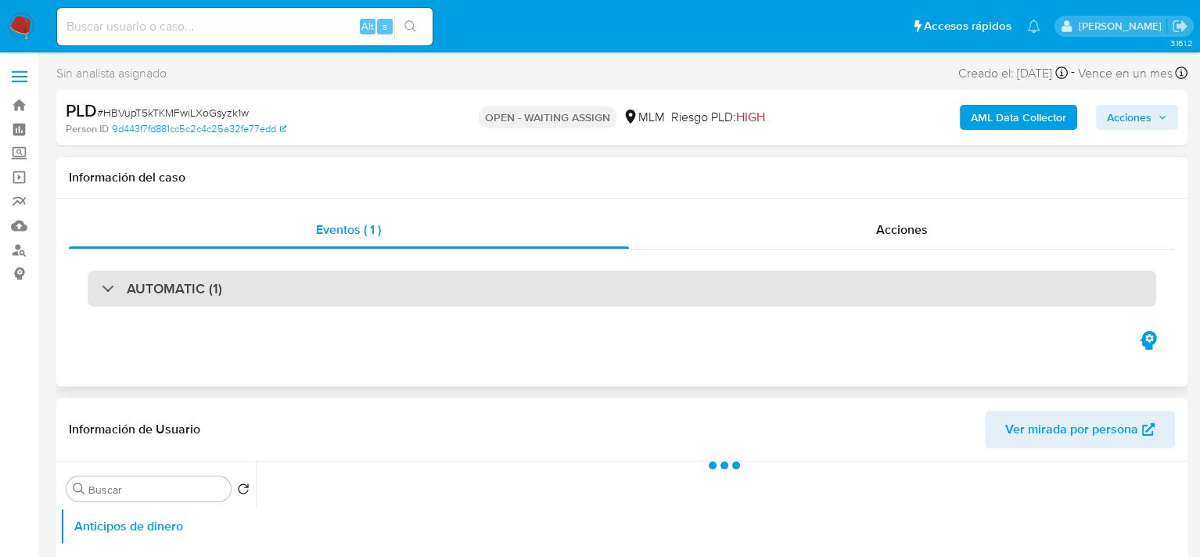
click at [132, 292] on h3 "AUTOMATIC (1)" at bounding box center [174, 288] width 95 height 17
select select "10"
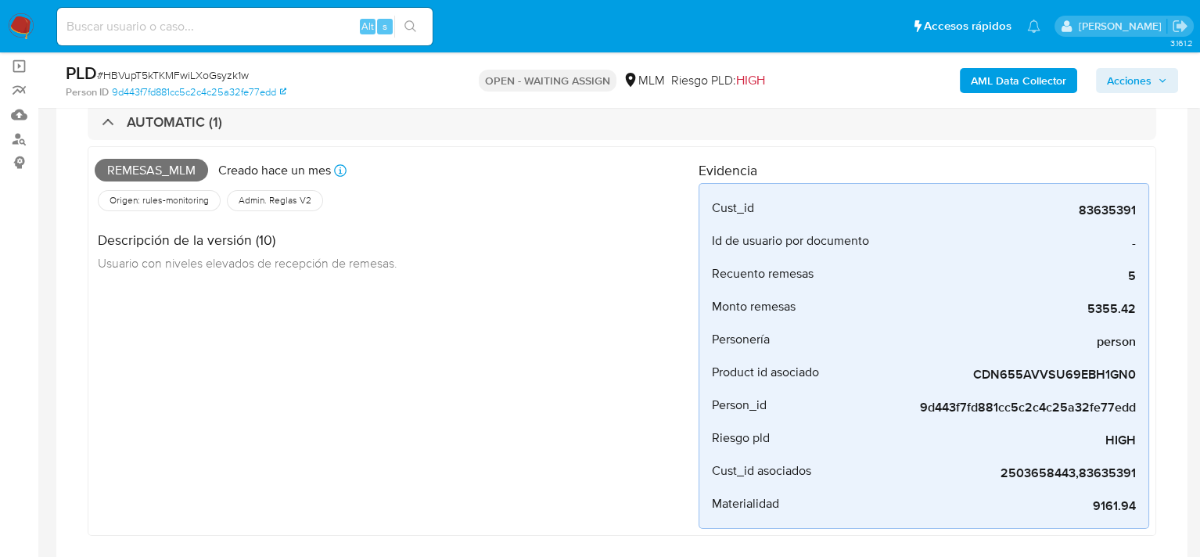
scroll to position [78, 0]
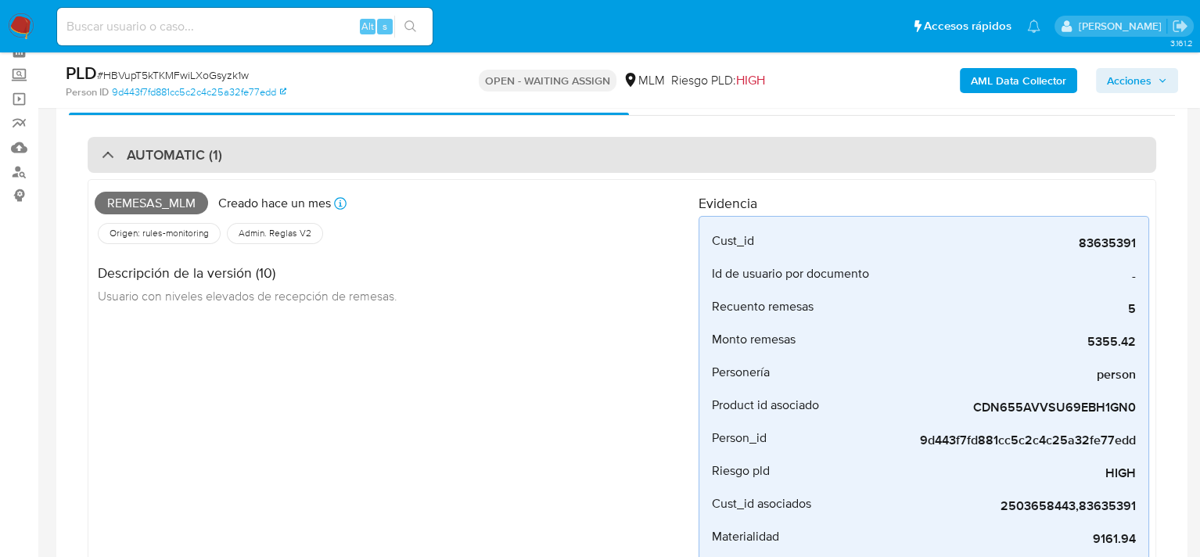
click at [122, 156] on div "AUTOMATIC (1)" at bounding box center [162, 154] width 120 height 17
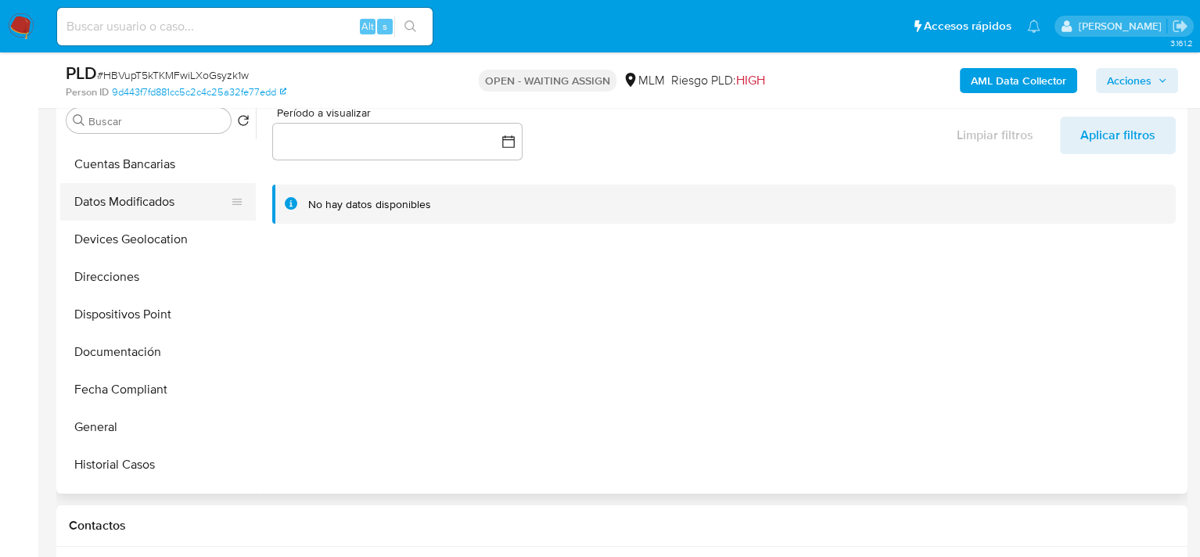
scroll to position [313, 0]
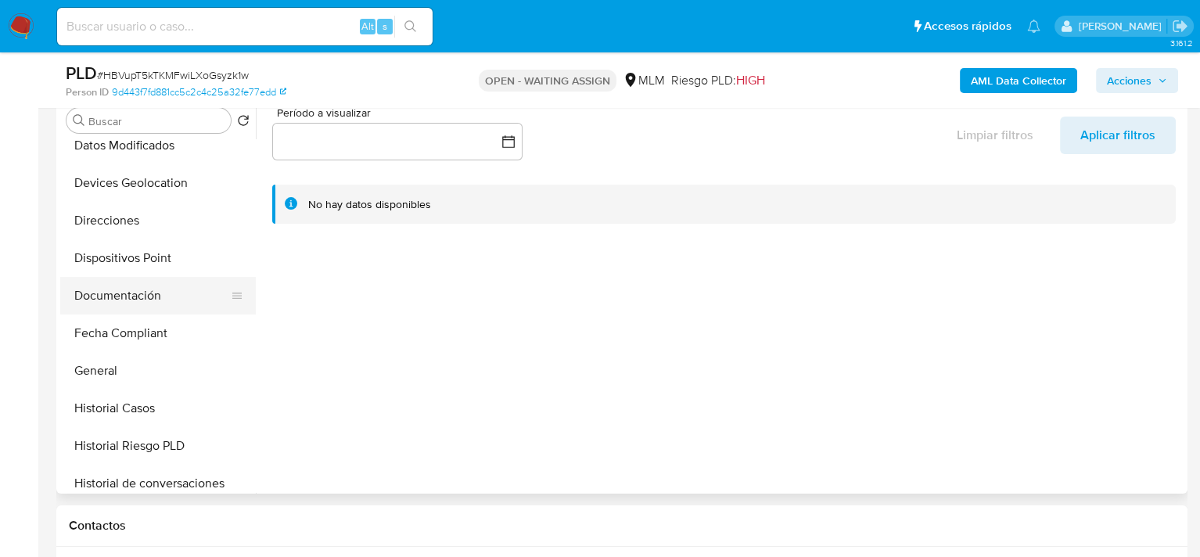
click at [132, 292] on button "Documentación" at bounding box center [151, 296] width 183 height 38
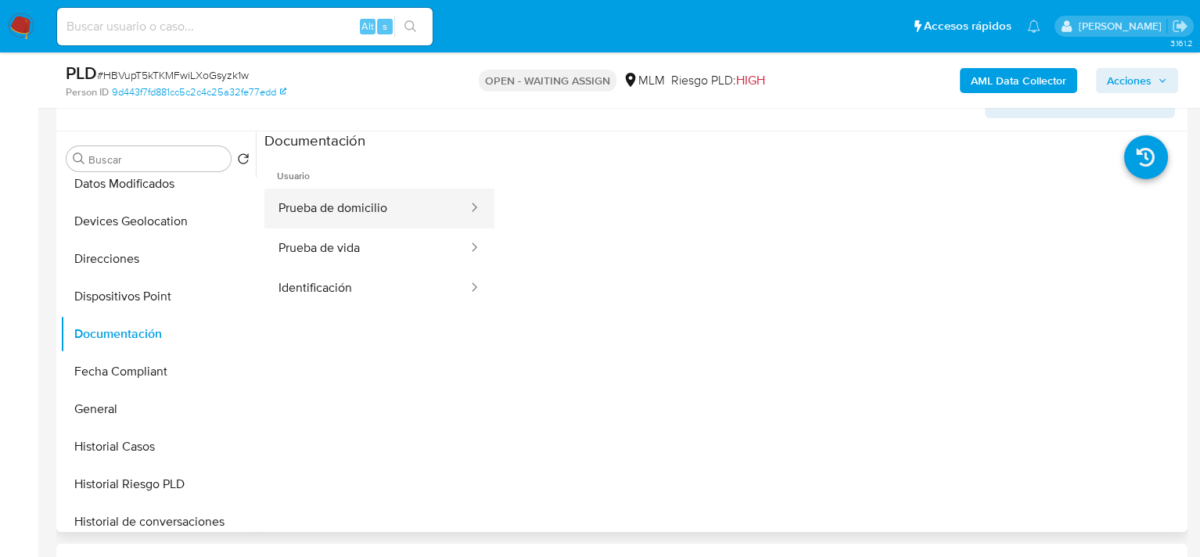
scroll to position [235, 0]
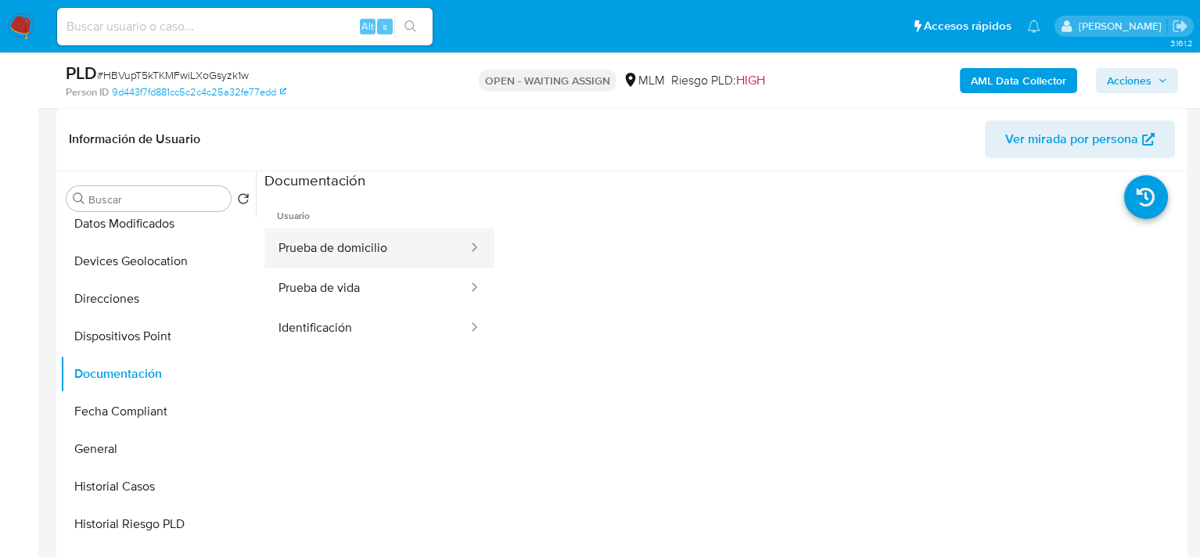
click at [378, 247] on button "Prueba de domicilio" at bounding box center [366, 248] width 205 height 40
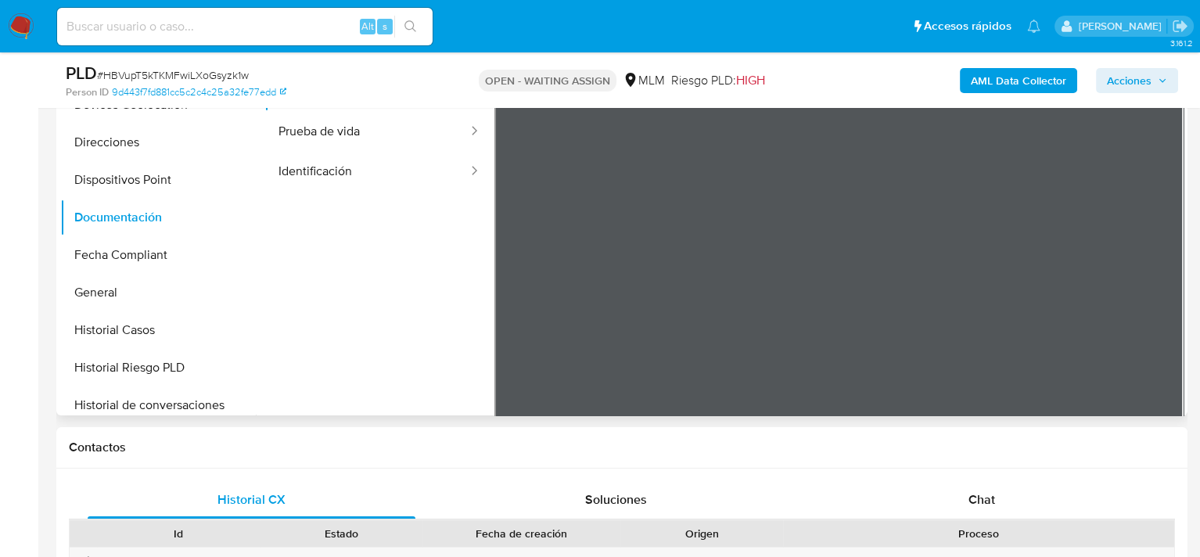
scroll to position [705, 0]
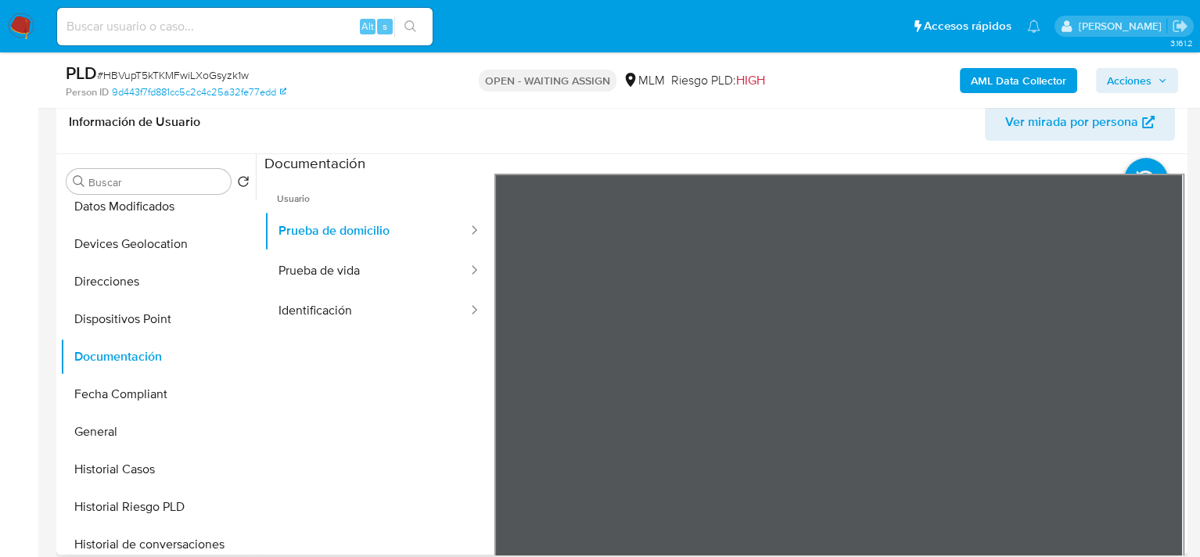
scroll to position [235, 0]
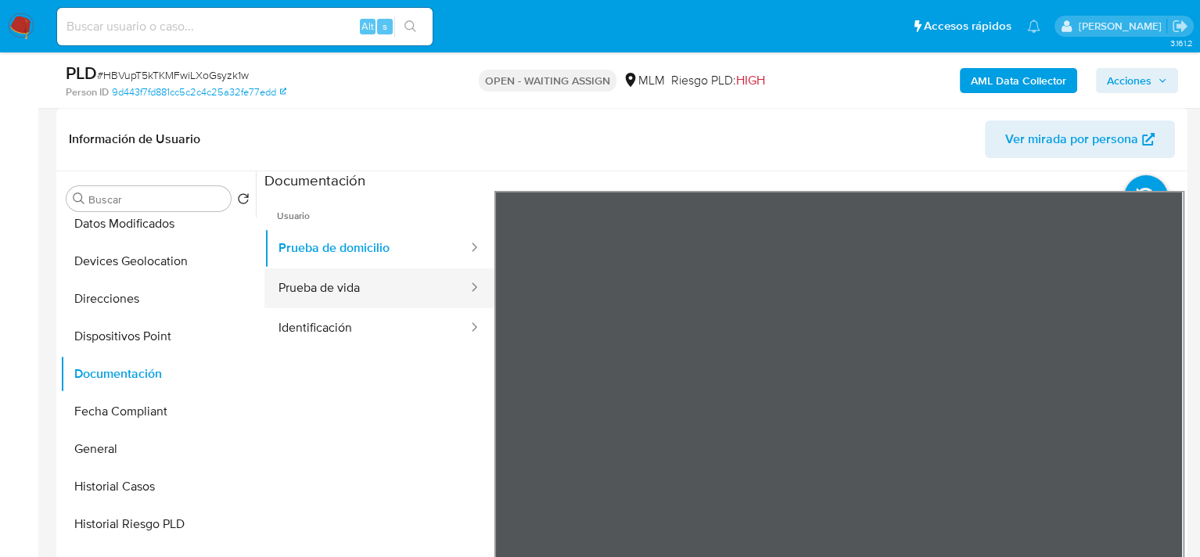
click at [325, 296] on button "Prueba de vida" at bounding box center [366, 288] width 205 height 40
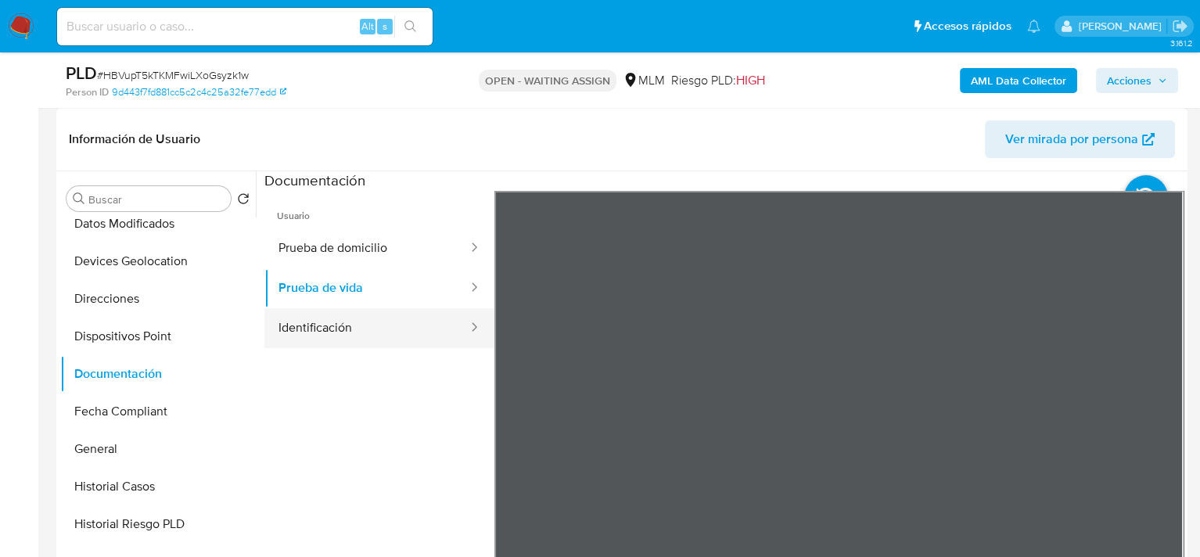
drag, startPoint x: 328, startPoint y: 454, endPoint x: 339, endPoint y: 321, distance: 133.4
click at [339, 321] on ul "Usuario Prueba de domicilio Prueba de vida Identificación" at bounding box center [379, 416] width 230 height 450
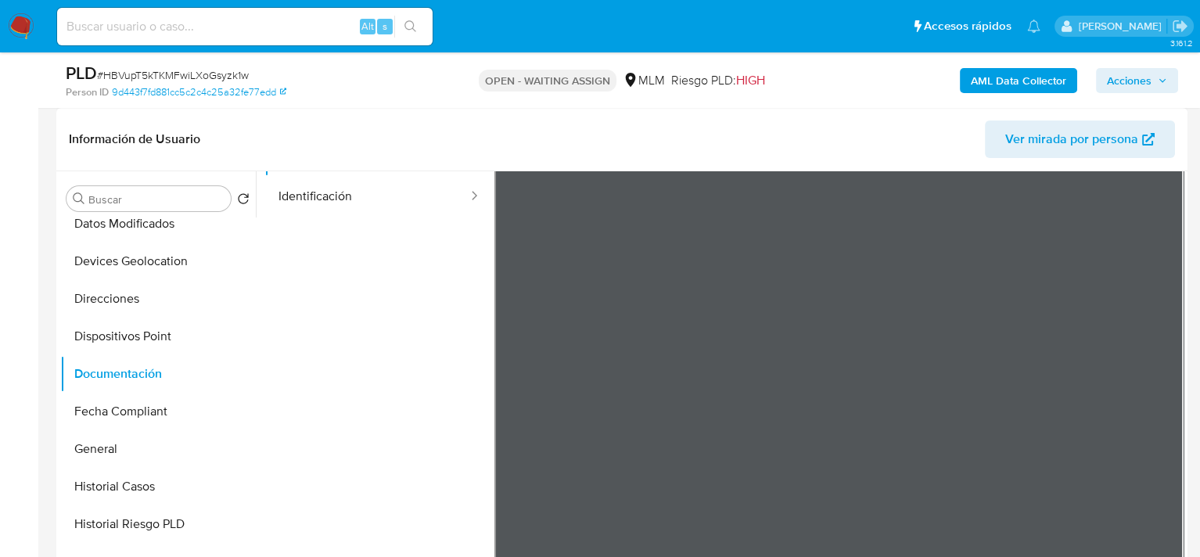
scroll to position [54, 0]
click at [345, 270] on button "Identificación" at bounding box center [366, 274] width 205 height 40
click at [331, 228] on button "Prueba de vida" at bounding box center [366, 234] width 205 height 40
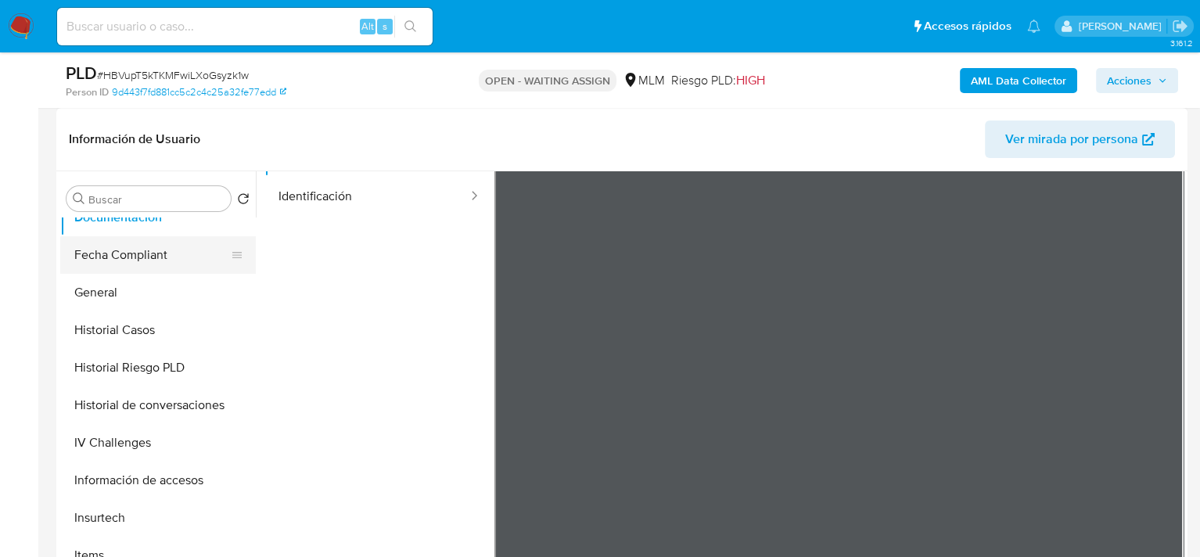
scroll to position [704, 0]
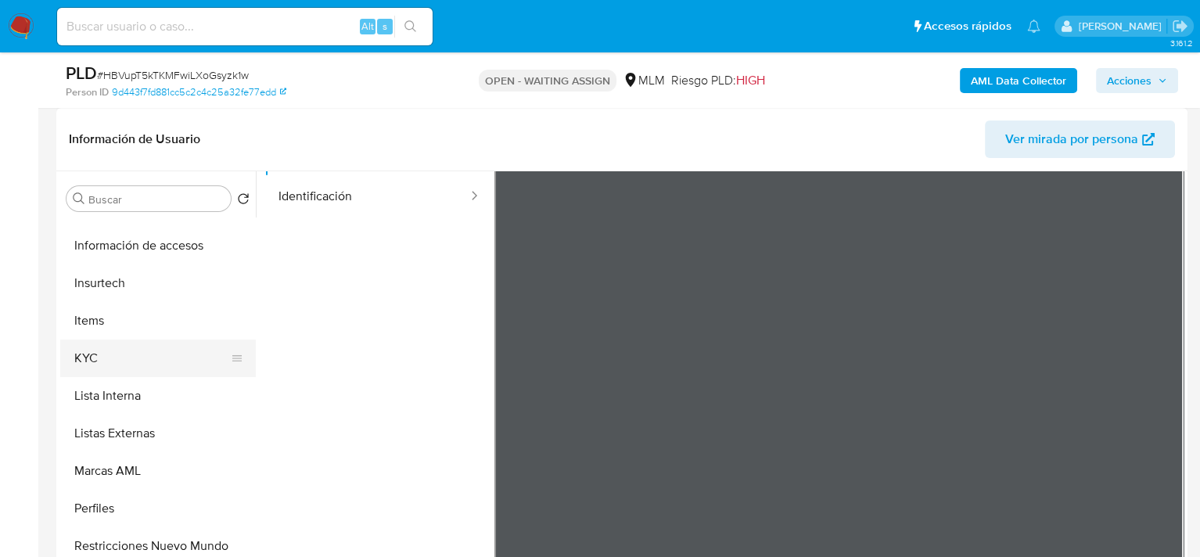
click at [149, 357] on button "KYC" at bounding box center [151, 358] width 183 height 38
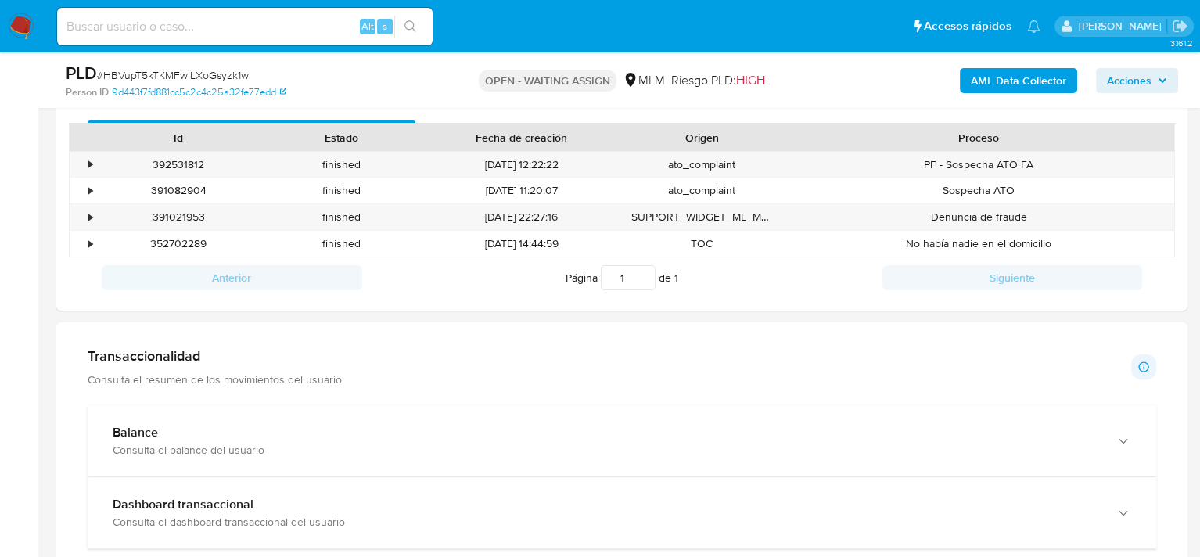
scroll to position [782, 0]
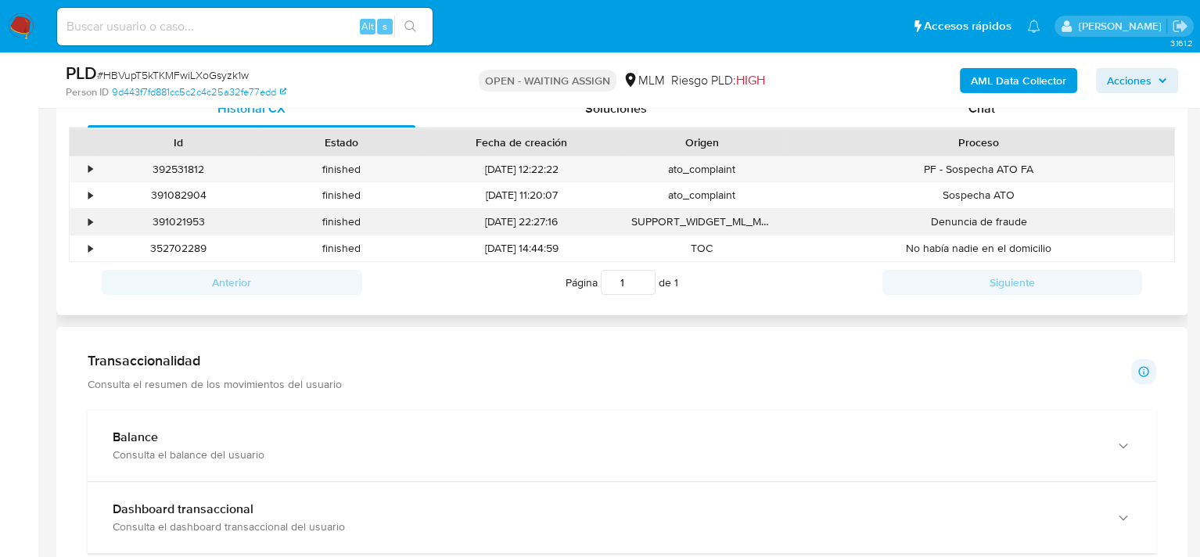
click at [85, 220] on div "•" at bounding box center [83, 222] width 27 height 26
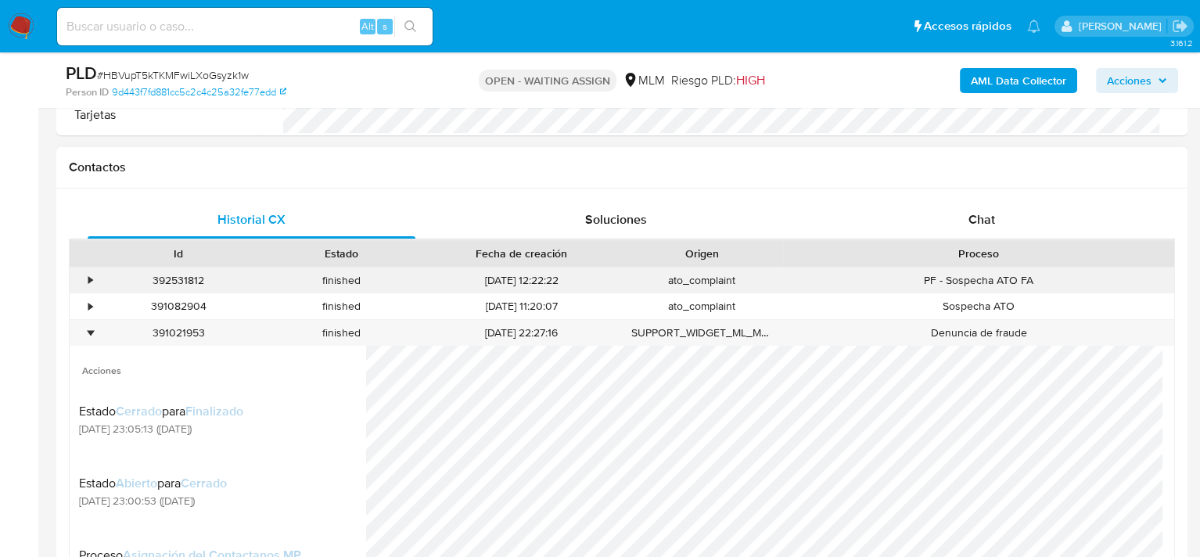
scroll to position [626, 0]
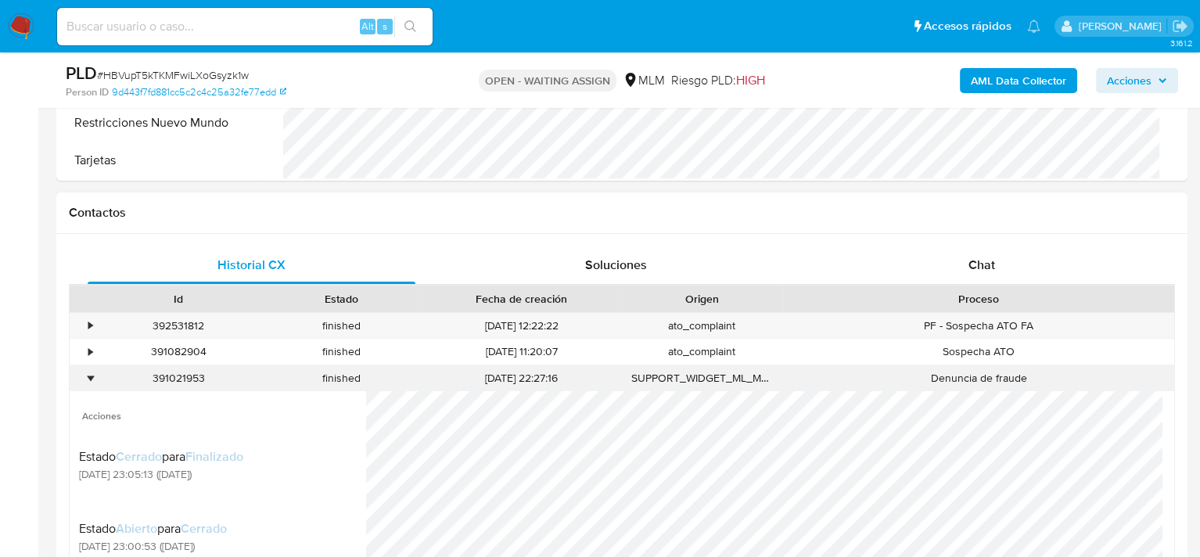
click at [89, 381] on div "•" at bounding box center [90, 378] width 4 height 15
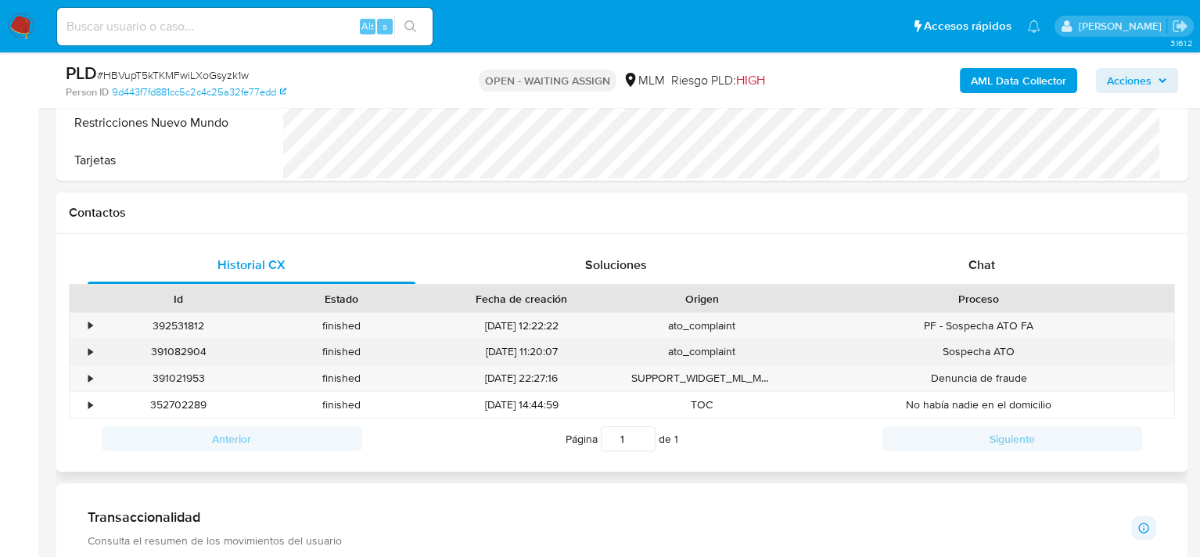
click at [91, 354] on div "•" at bounding box center [90, 351] width 4 height 15
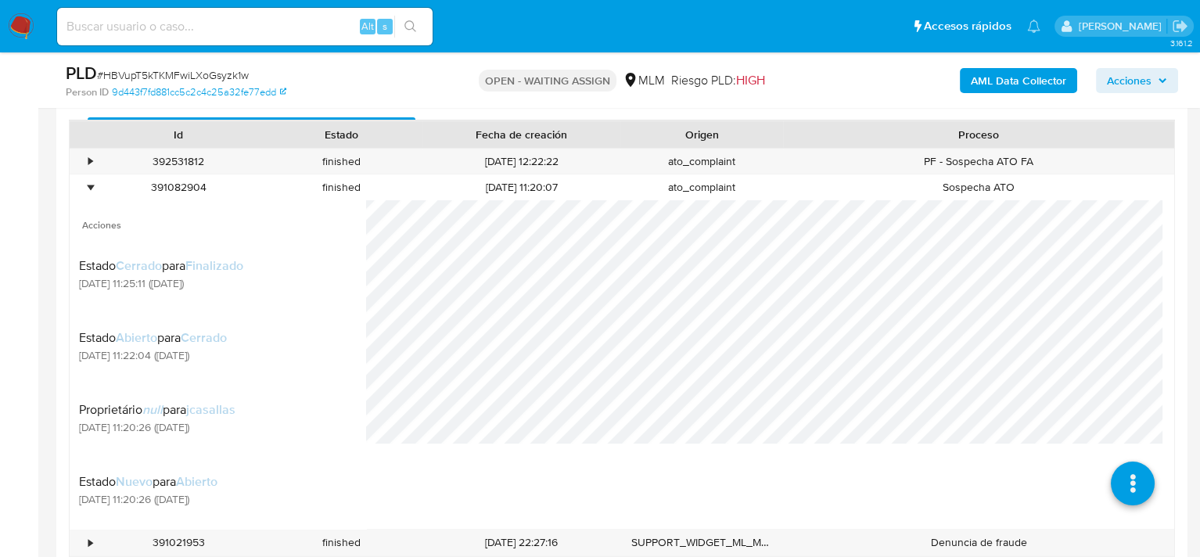
scroll to position [782, 0]
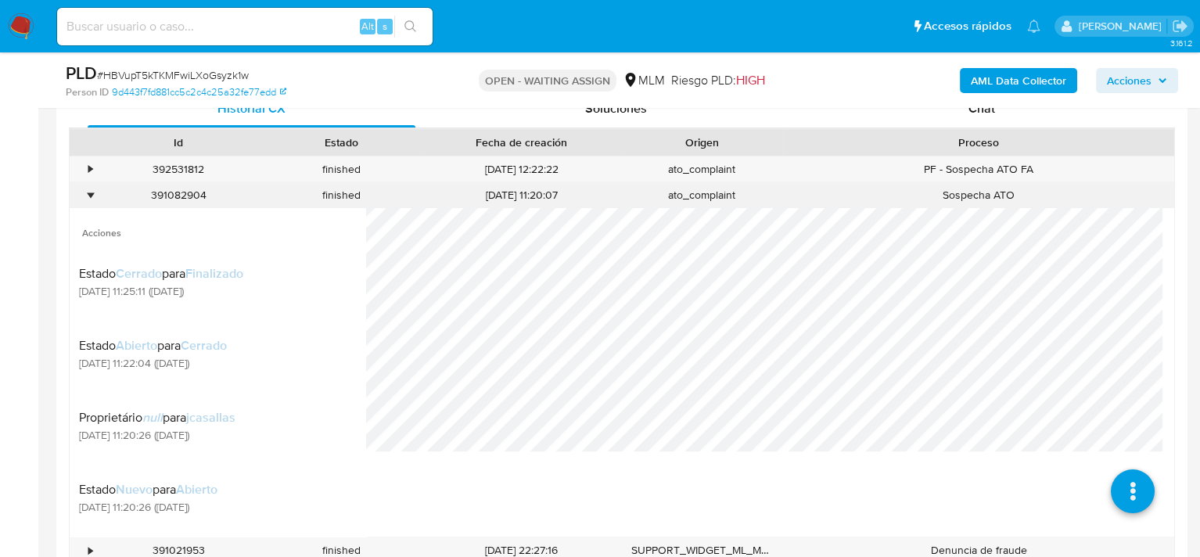
click at [92, 189] on div "•" at bounding box center [83, 195] width 27 height 26
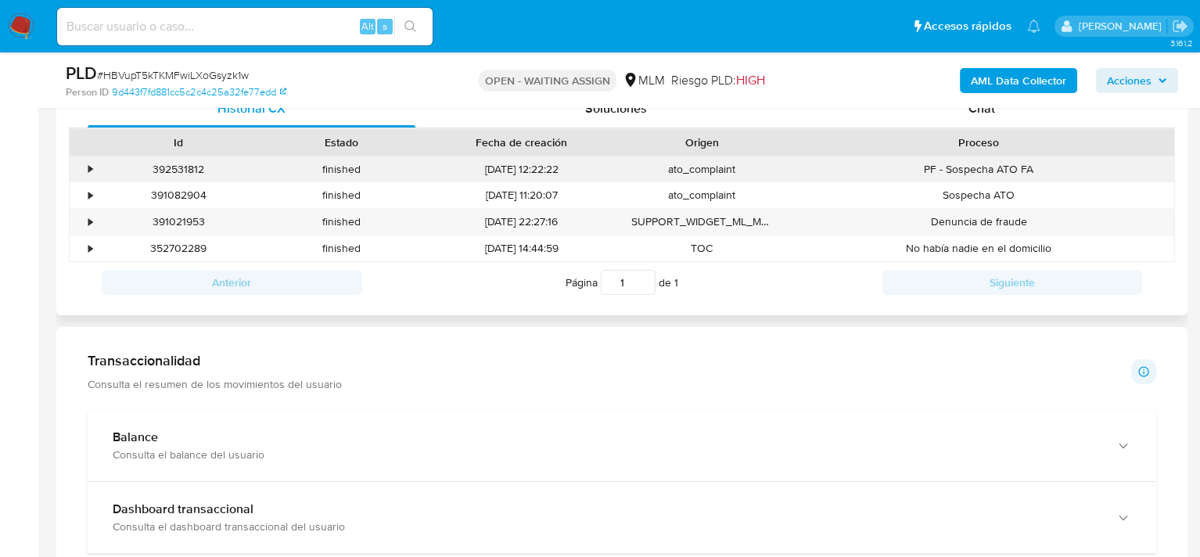
click at [88, 168] on div "•" at bounding box center [90, 169] width 4 height 15
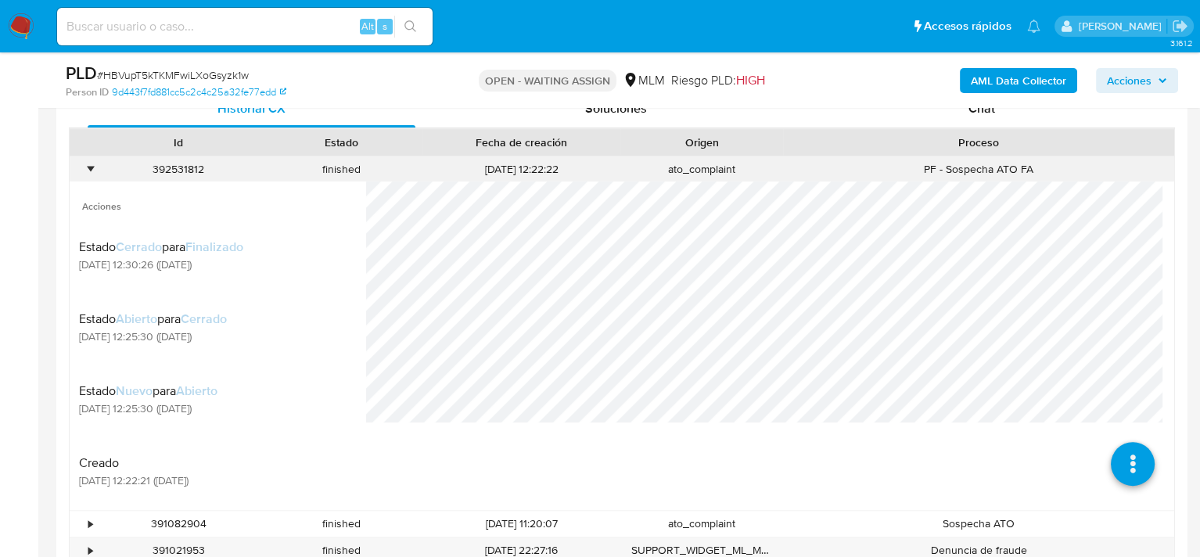
click at [88, 168] on div "•" at bounding box center [90, 169] width 4 height 15
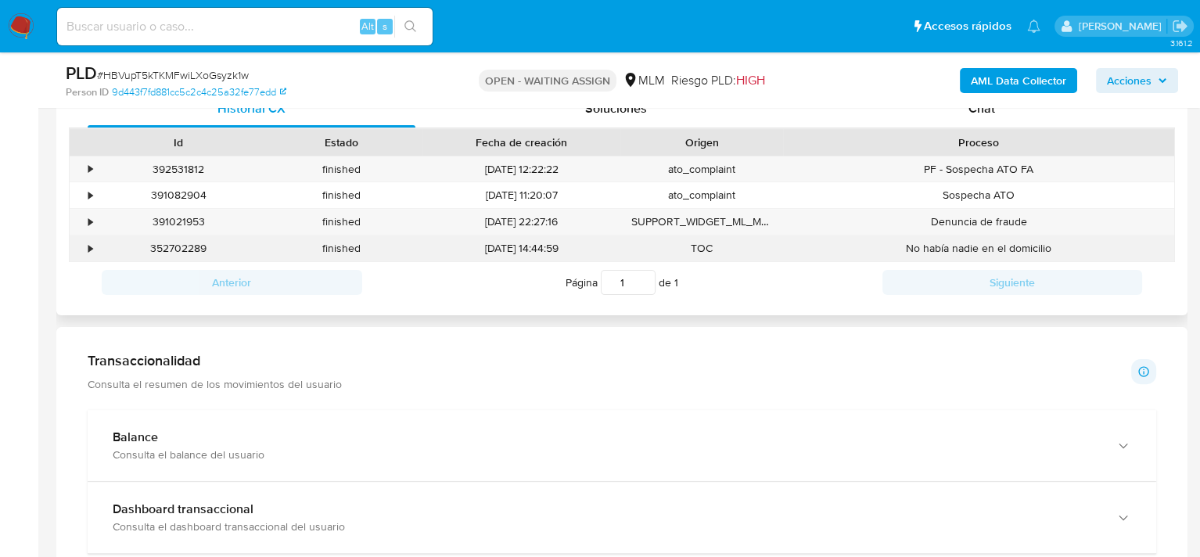
click at [91, 249] on div "•" at bounding box center [90, 248] width 4 height 15
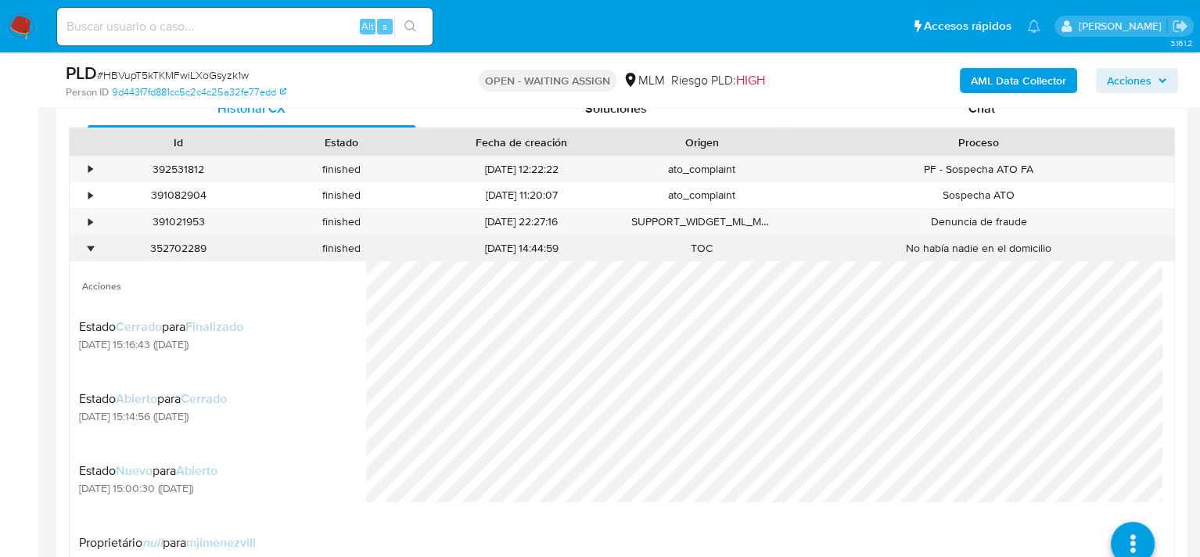
click at [91, 249] on div "•" at bounding box center [90, 248] width 4 height 15
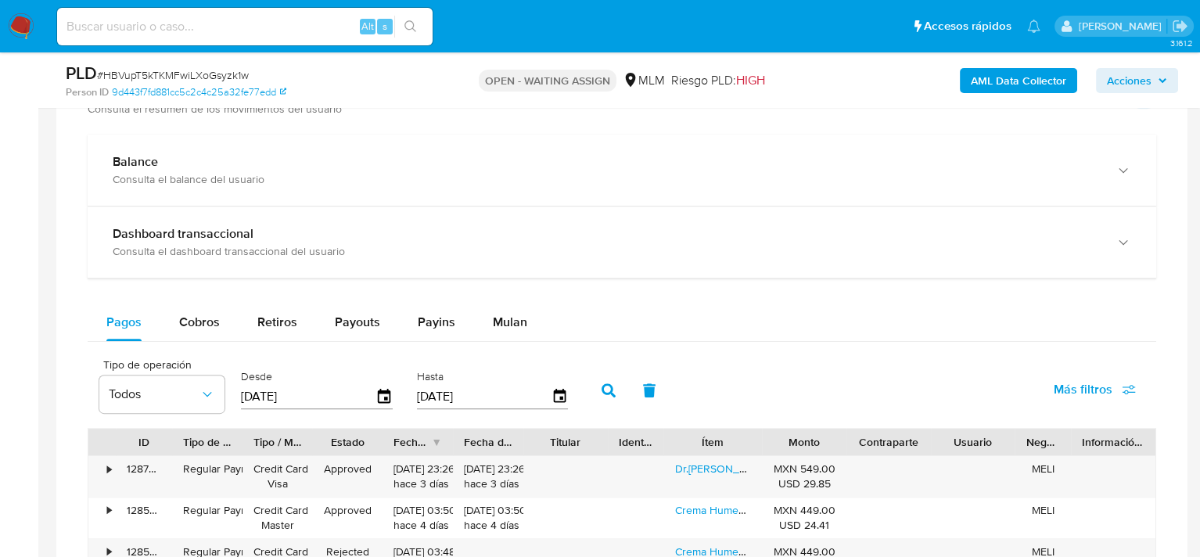
scroll to position [1095, 0]
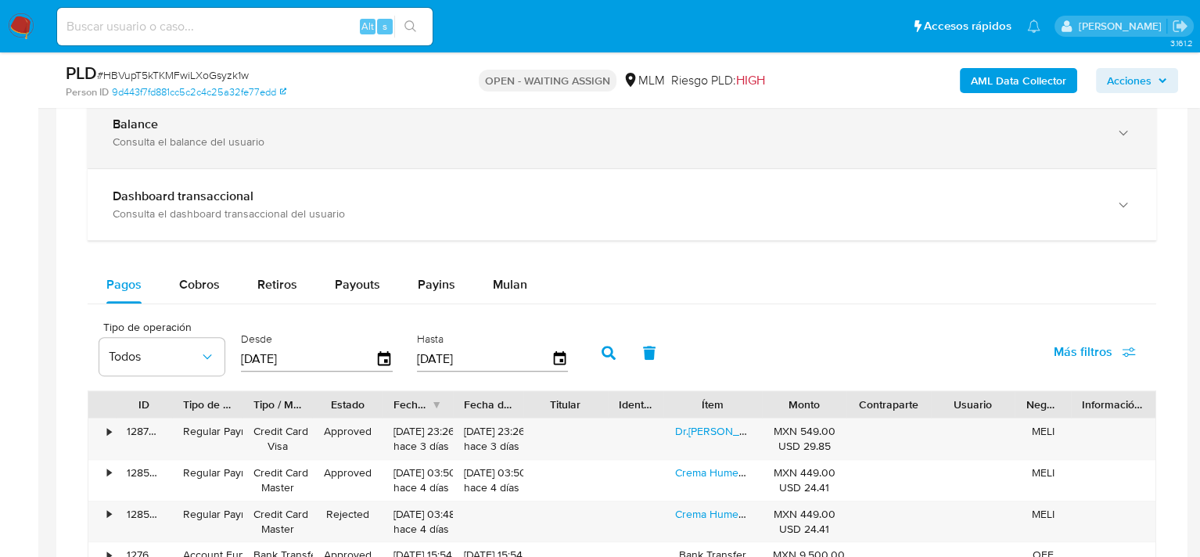
click at [283, 137] on div "Consulta el balance del usuario" at bounding box center [606, 141] width 987 height 14
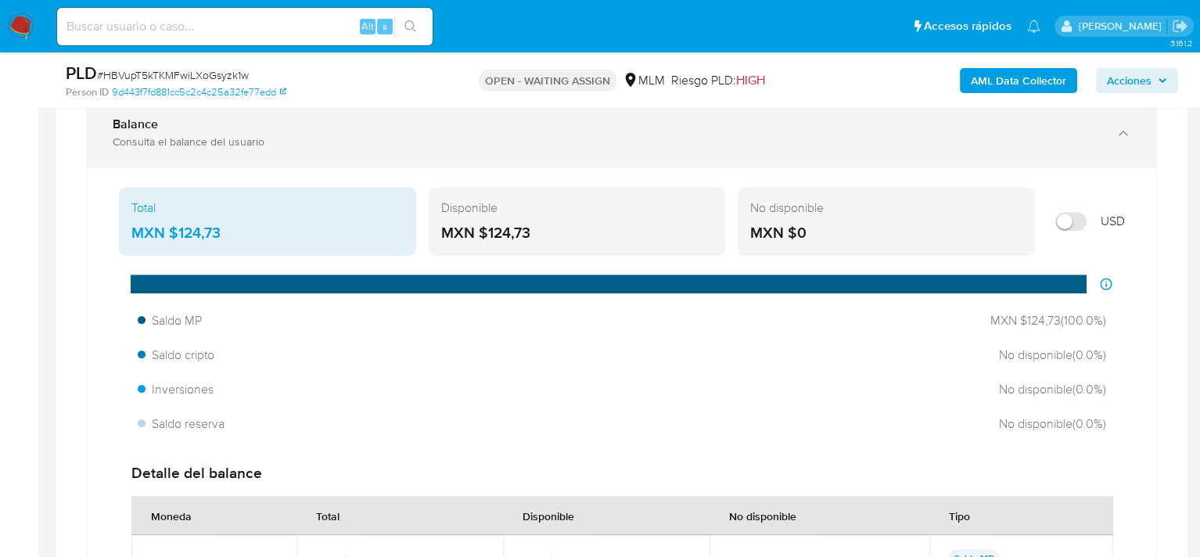
click at [376, 145] on div "Consulta el balance del usuario" at bounding box center [606, 141] width 987 height 14
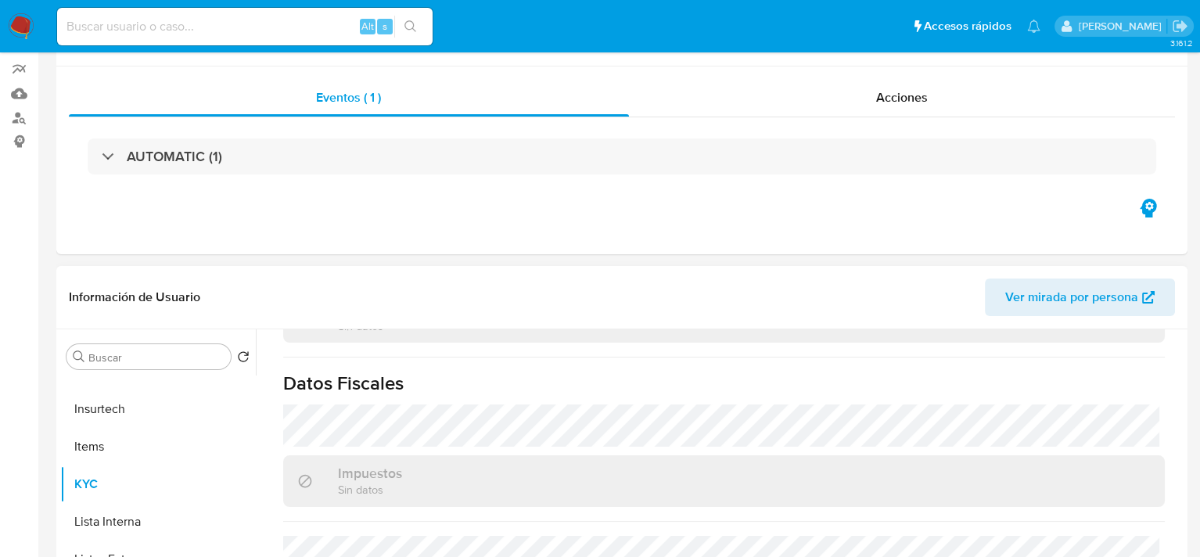
scroll to position [0, 0]
